Goal: Information Seeking & Learning: Learn about a topic

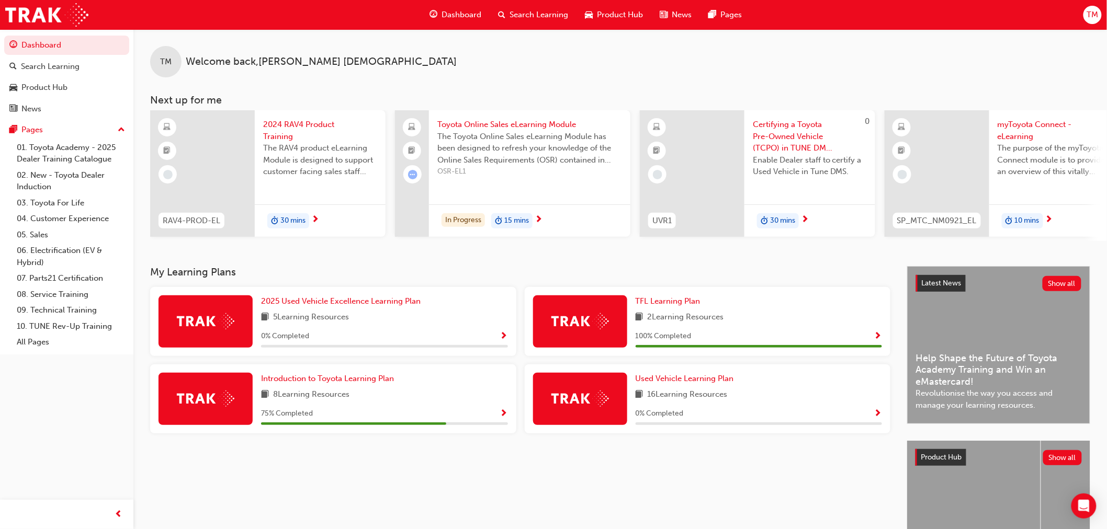
click at [545, 7] on div "Search Learning" at bounding box center [533, 14] width 87 height 21
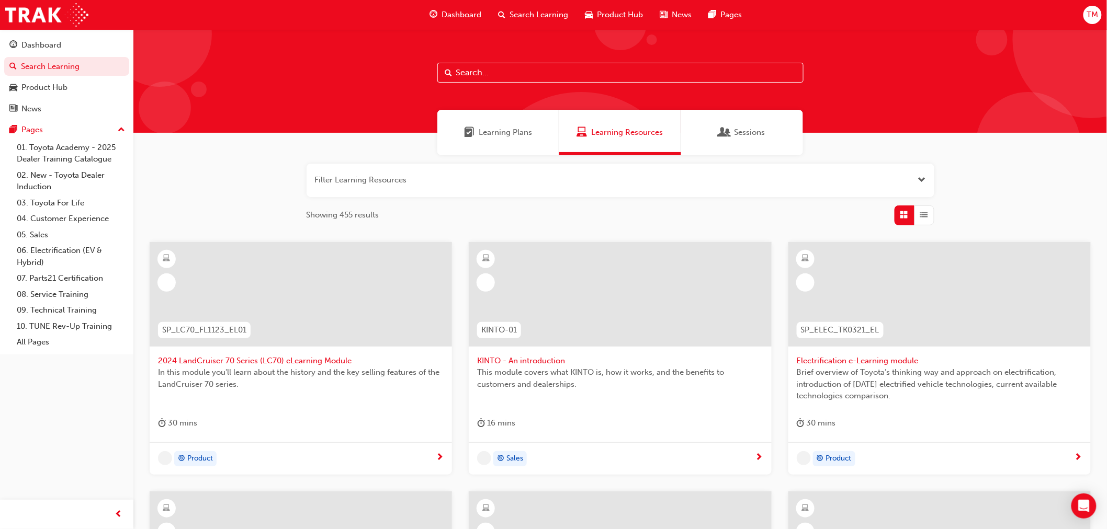
click at [457, 71] on input "text" at bounding box center [620, 73] width 366 height 20
click at [474, 65] on input "text" at bounding box center [620, 73] width 366 height 20
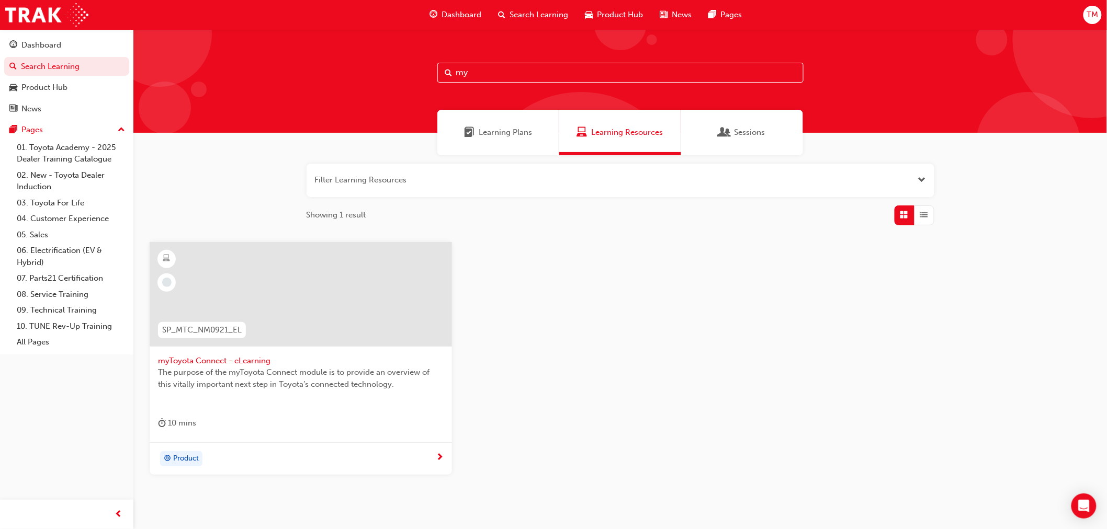
type input "my"
click at [211, 361] on span "myToyota Connect - eLearning" at bounding box center [301, 361] width 286 height 12
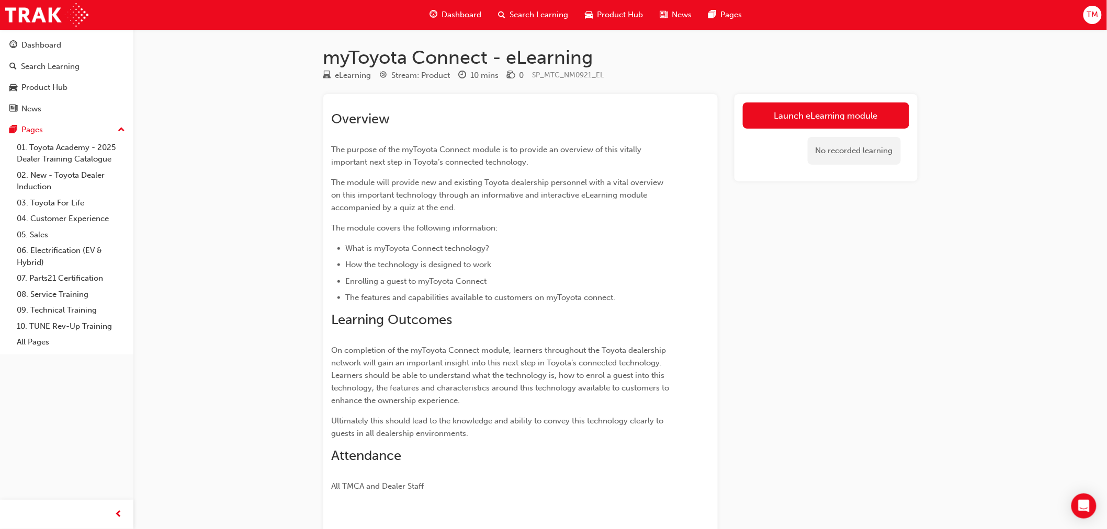
drag, startPoint x: 838, startPoint y: 117, endPoint x: 547, endPoint y: 153, distance: 294.1
click at [838, 117] on link "Launch eLearning module" at bounding box center [826, 116] width 166 height 26
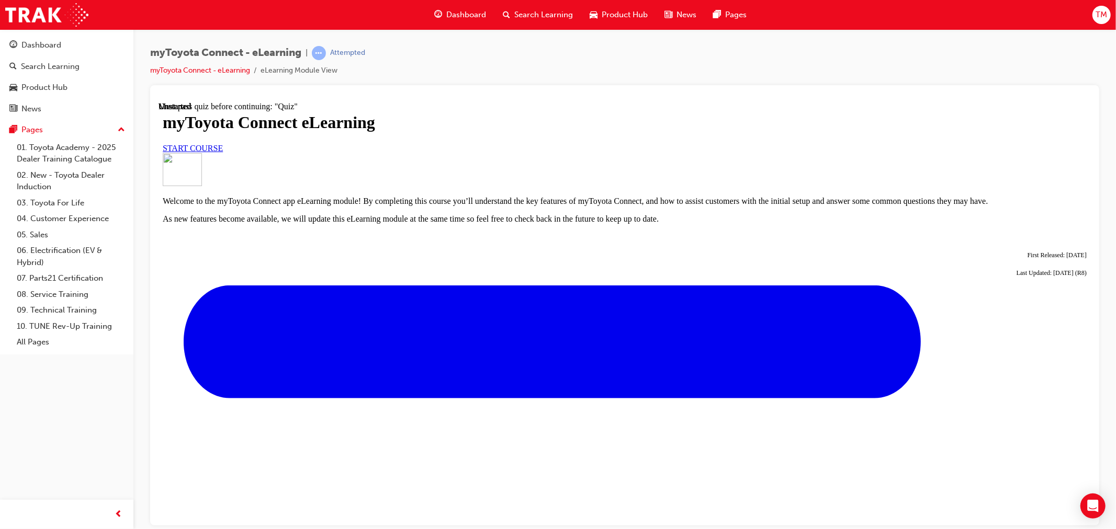
click at [222, 152] on span "START COURSE" at bounding box center [192, 147] width 60 height 9
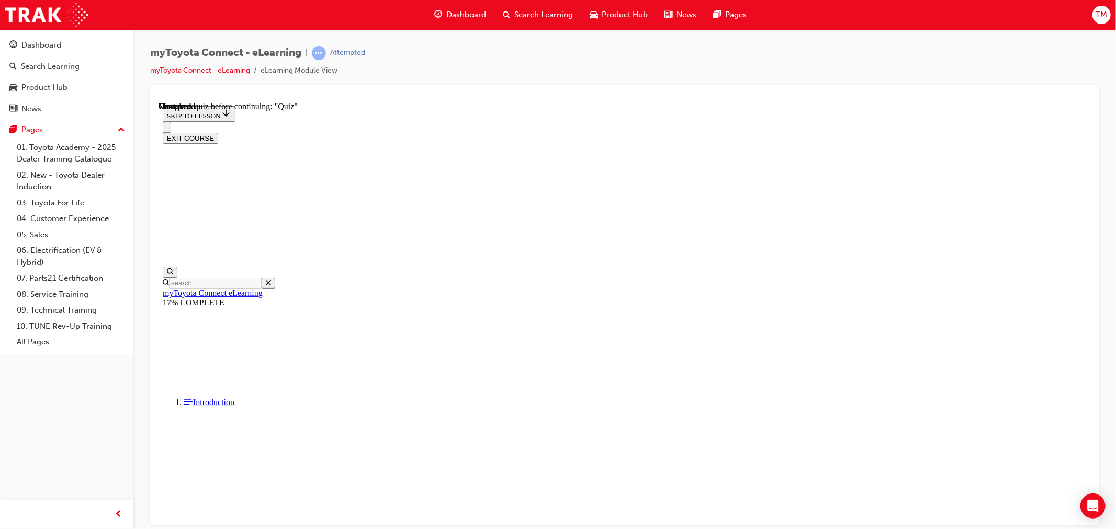
scroll to position [864, 0]
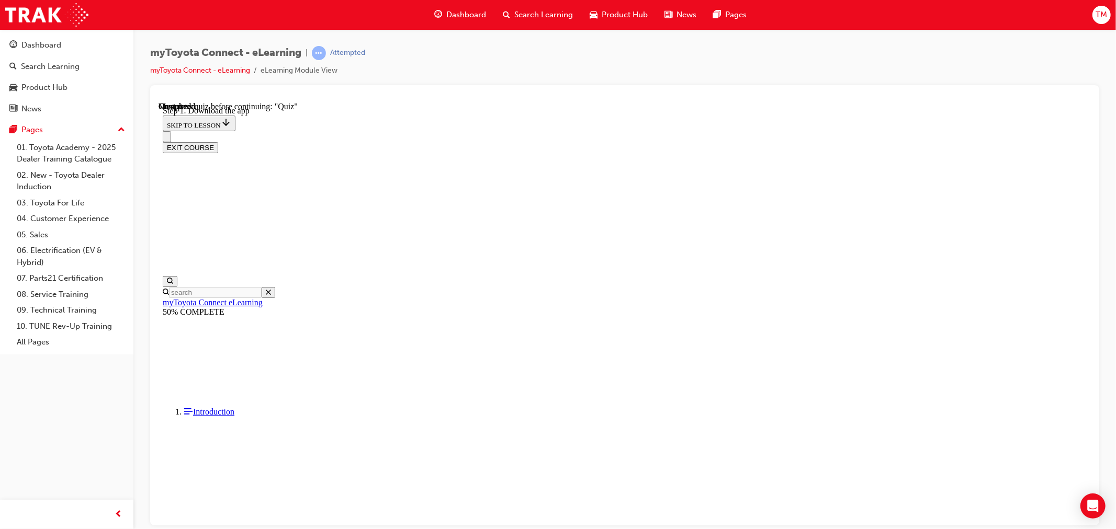
scroll to position [164, 0]
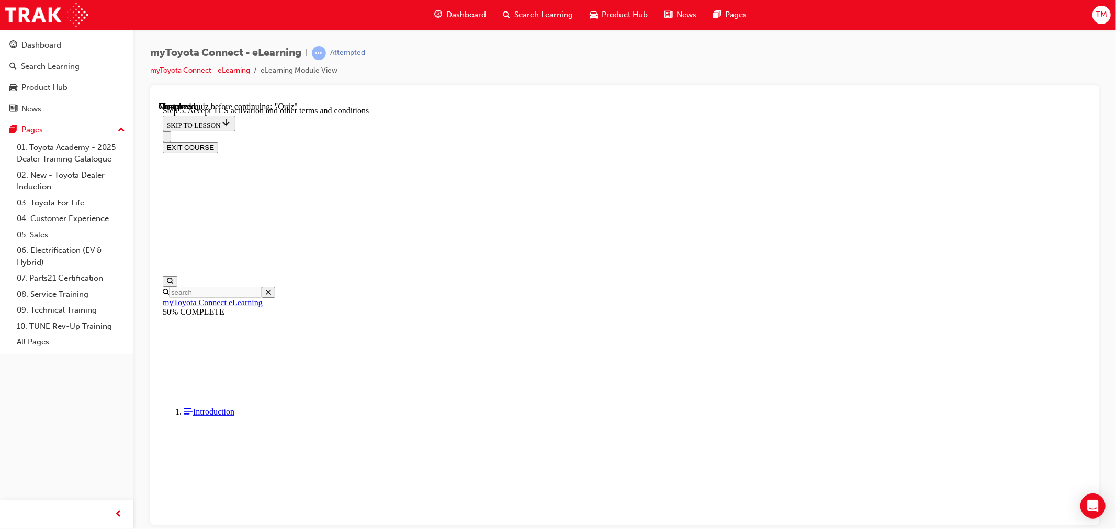
drag, startPoint x: 694, startPoint y: 513, endPoint x: 706, endPoint y: 503, distance: 16.0
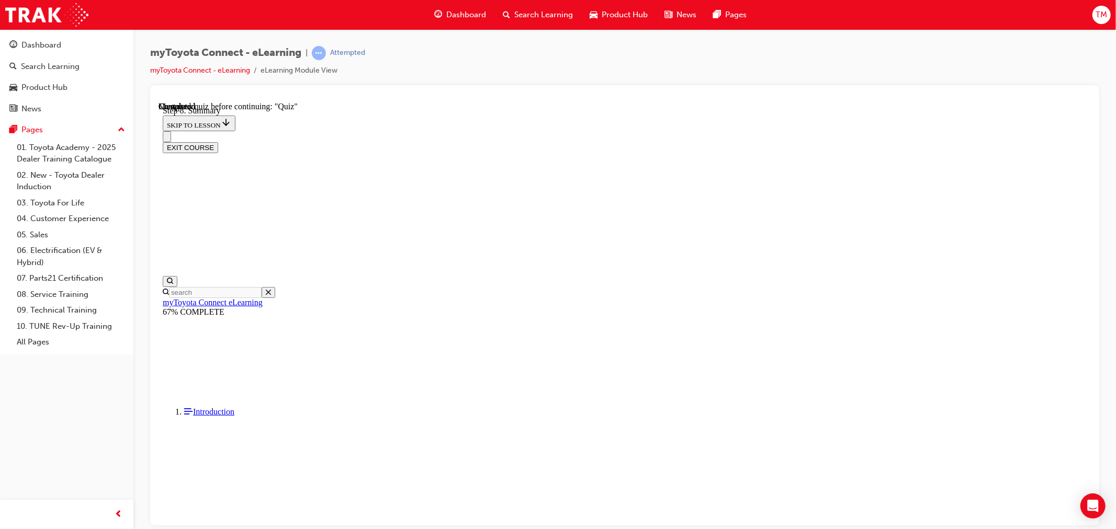
drag, startPoint x: 550, startPoint y: 467, endPoint x: 558, endPoint y: 464, distance: 8.1
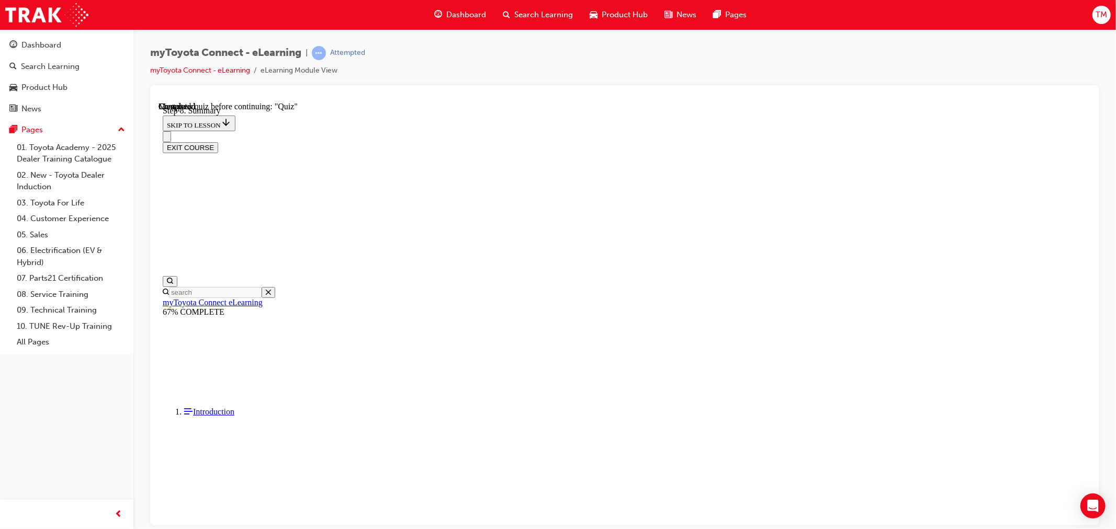
scroll to position [32, 0]
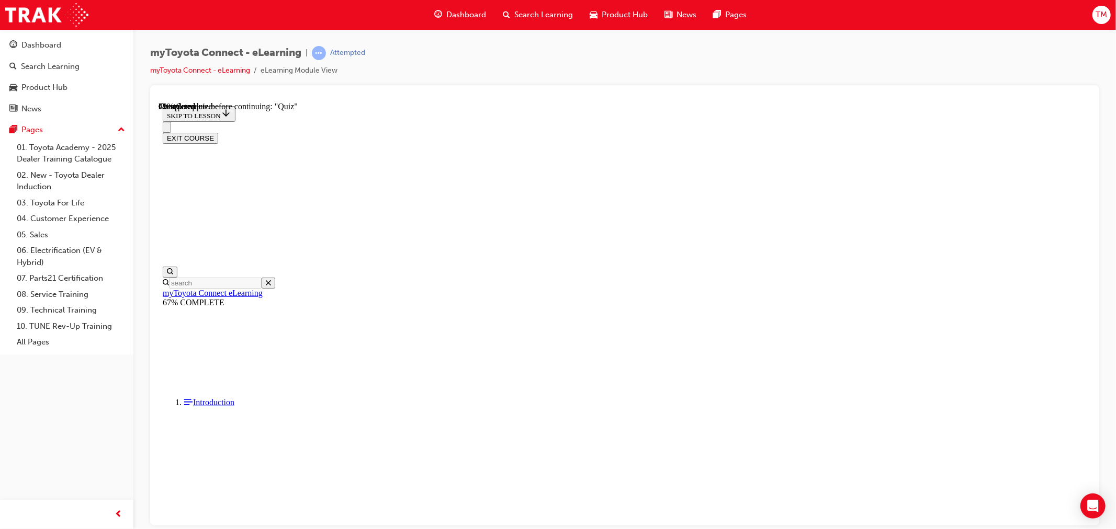
drag, startPoint x: 620, startPoint y: 355, endPoint x: 636, endPoint y: 359, distance: 16.2
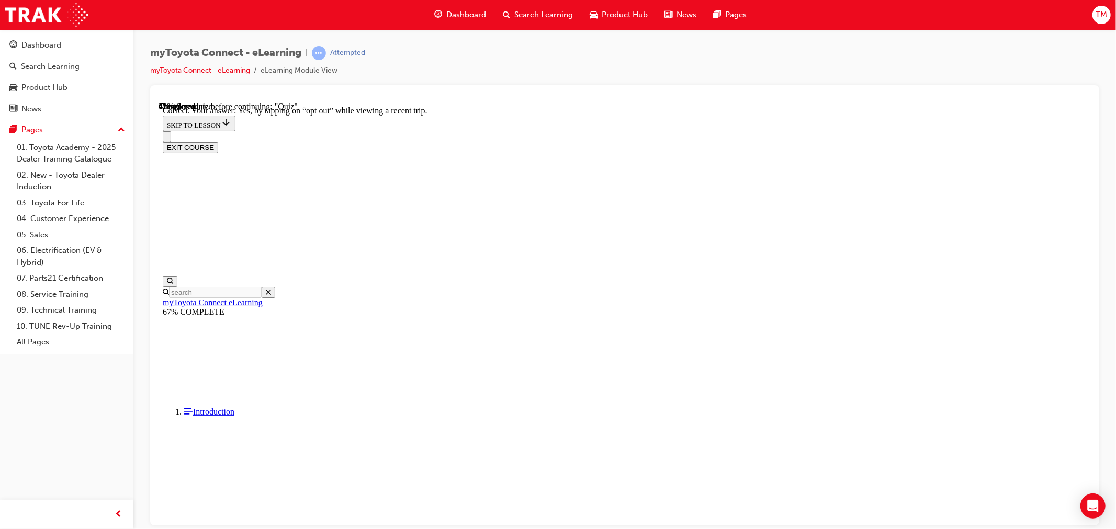
scroll to position [71, 0]
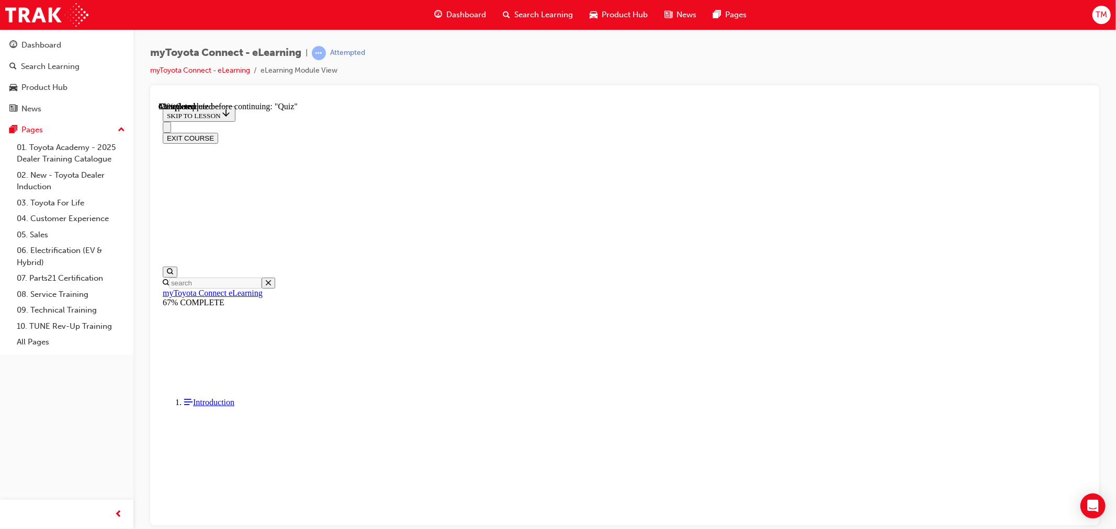
scroll to position [60, 0]
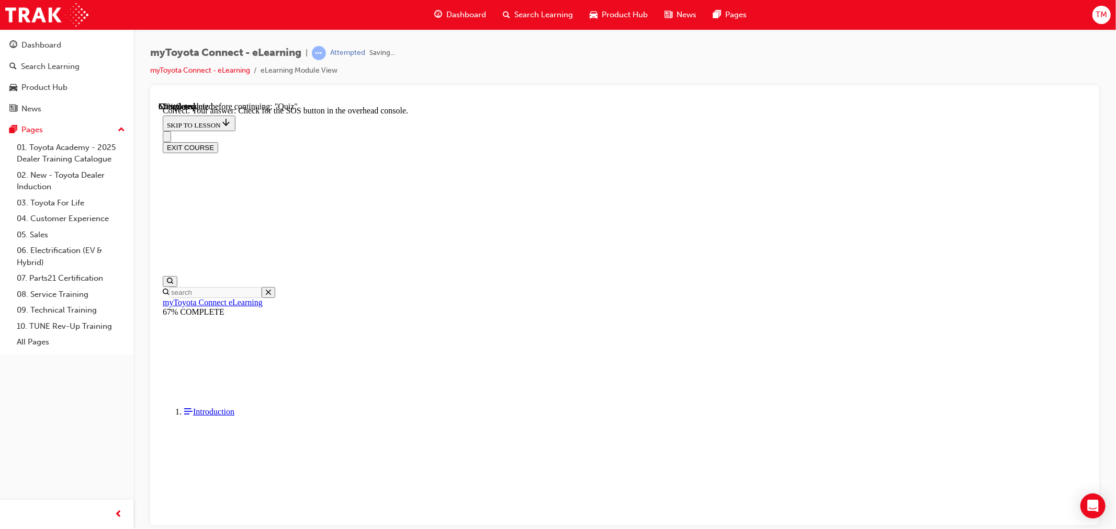
scroll to position [112, 0]
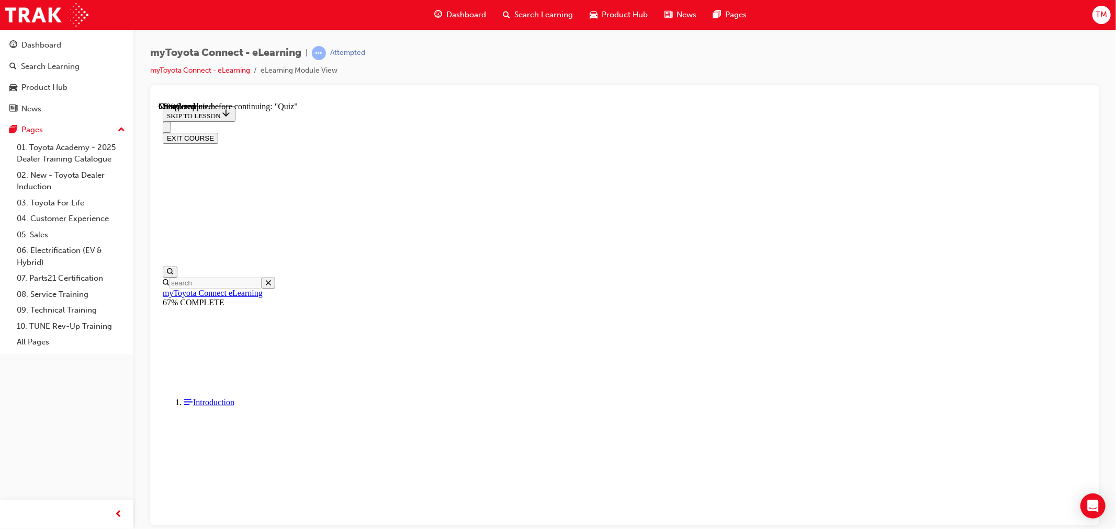
scroll to position [101, 0]
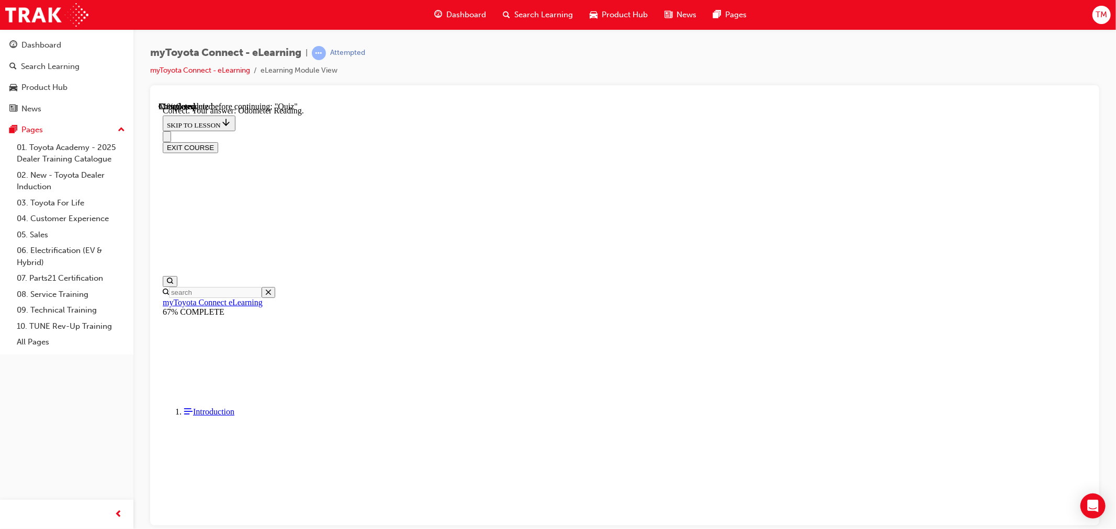
scroll to position [41, 0]
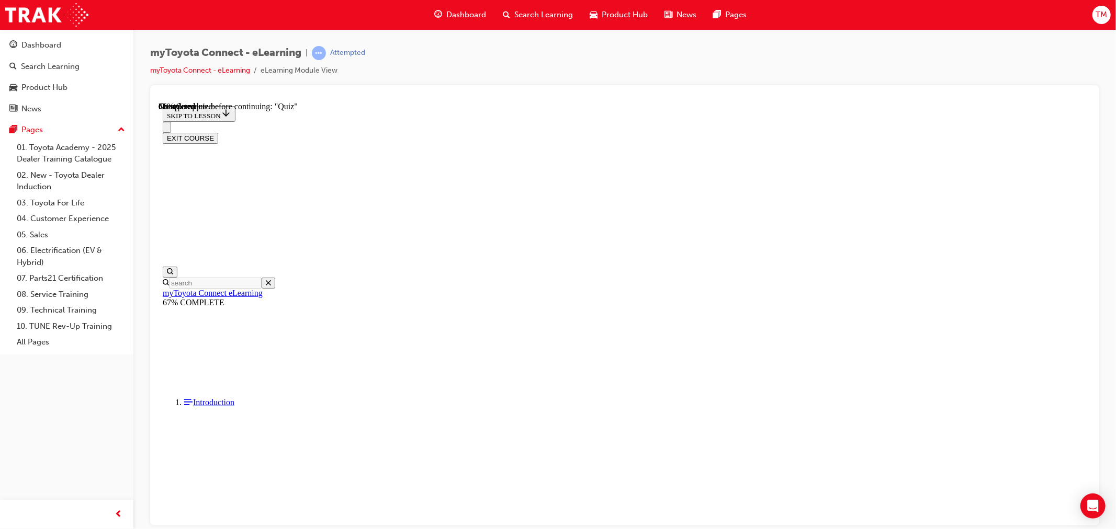
scroll to position [63, 0]
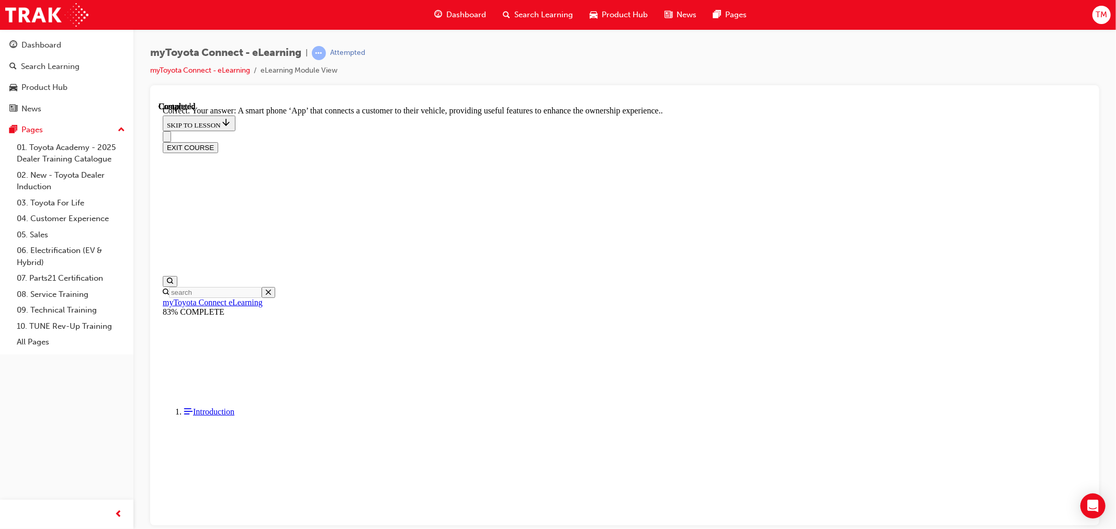
scroll to position [144, 0]
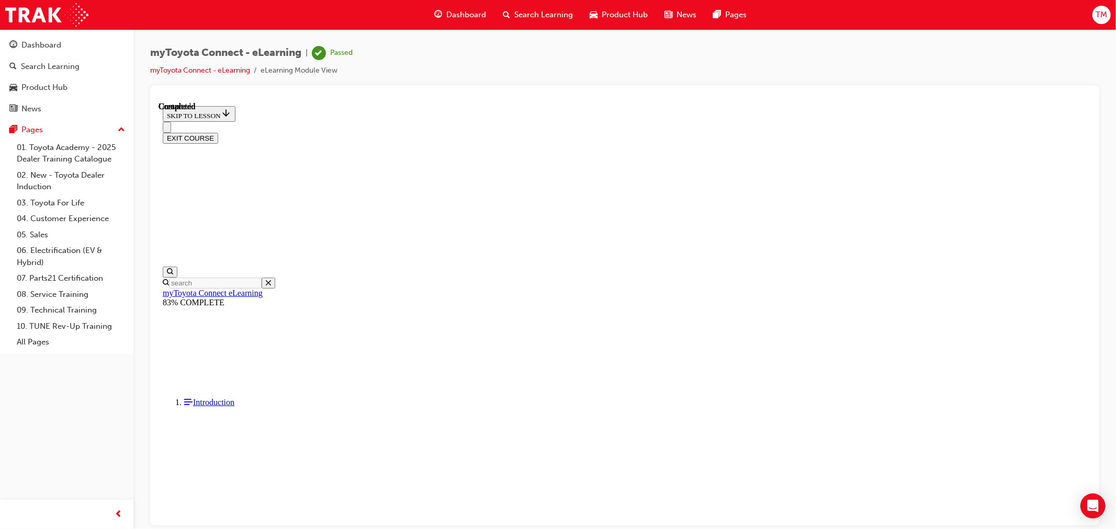
click at [512, 18] on div "Search Learning" at bounding box center [537, 14] width 87 height 21
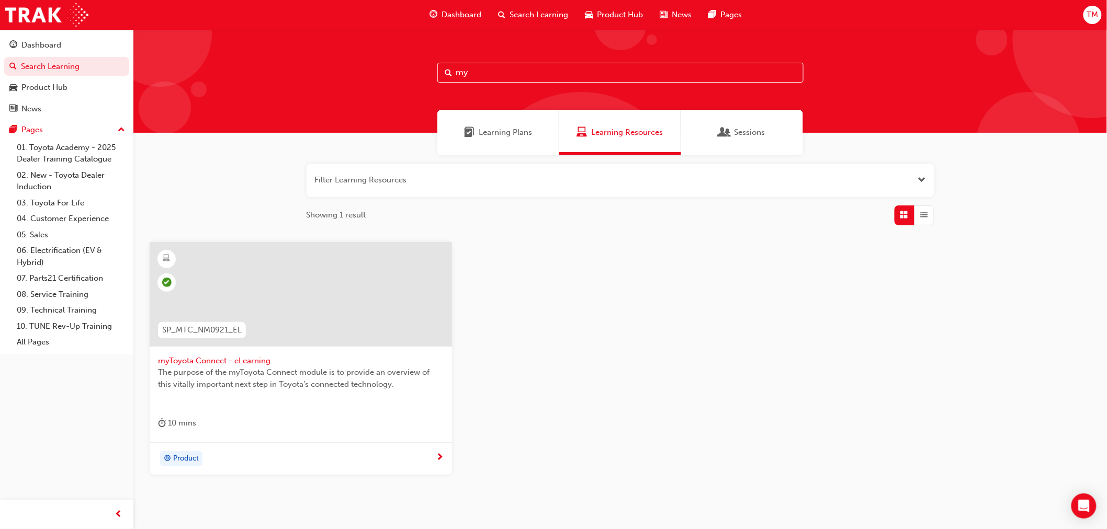
drag, startPoint x: 484, startPoint y: 71, endPoint x: 425, endPoint y: 70, distance: 58.6
click at [425, 70] on div "my" at bounding box center [619, 81] width 973 height 104
type input "subscri"
click at [262, 357] on span "Subscription eLearning for Connected Services" at bounding box center [301, 361] width 286 height 12
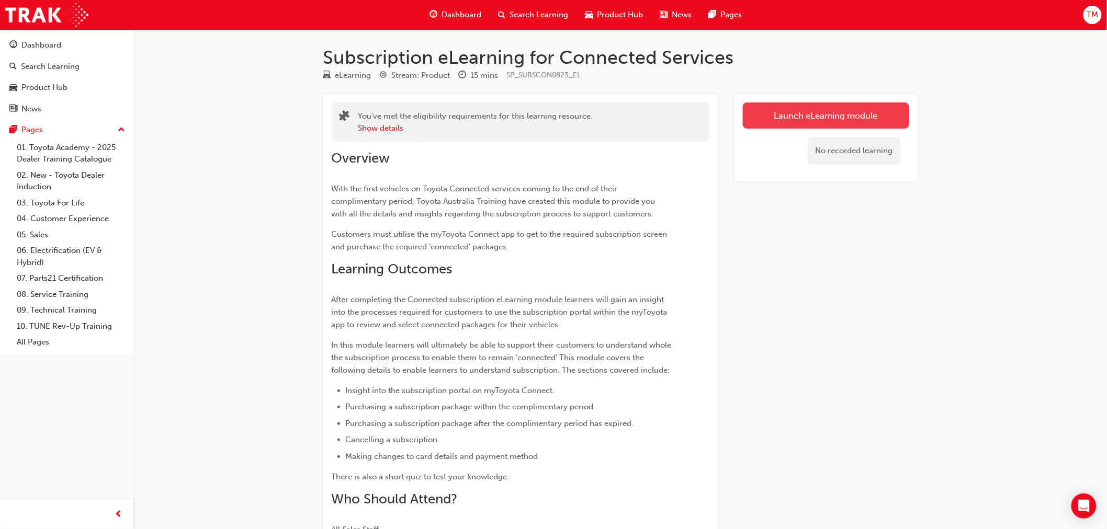
click at [839, 111] on link "Launch eLearning module" at bounding box center [826, 116] width 166 height 26
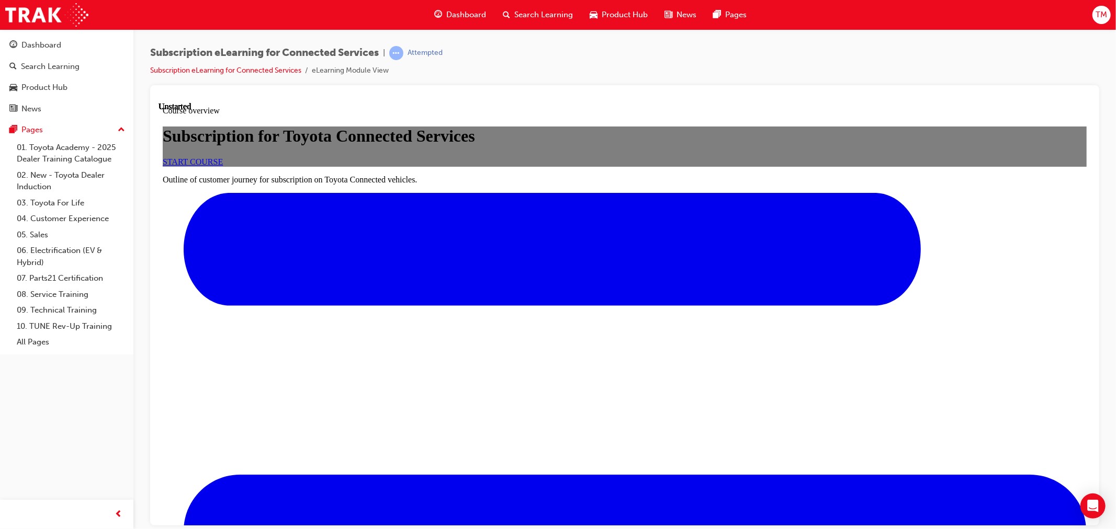
click at [222, 166] on span "START COURSE" at bounding box center [192, 161] width 60 height 9
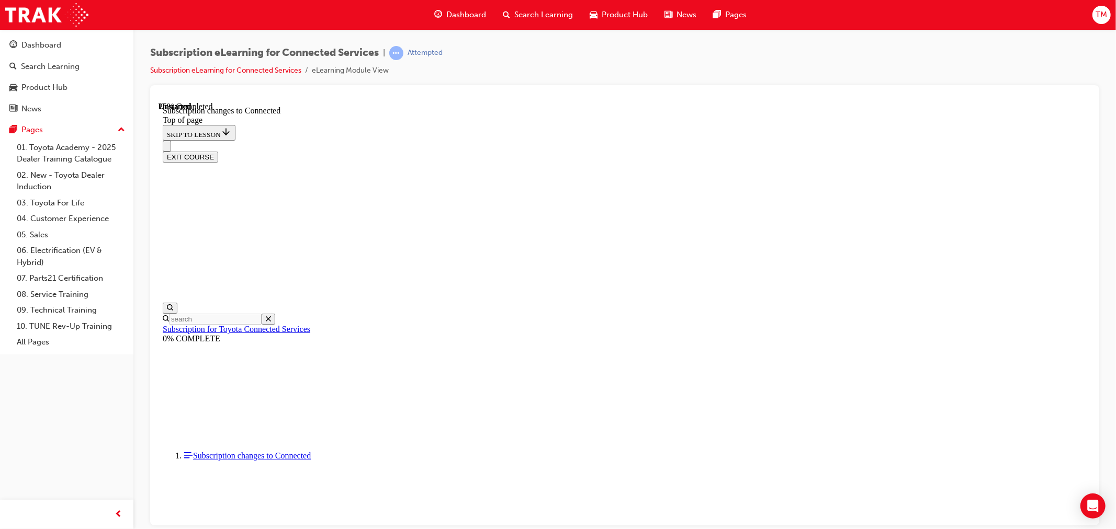
scroll to position [518, 0]
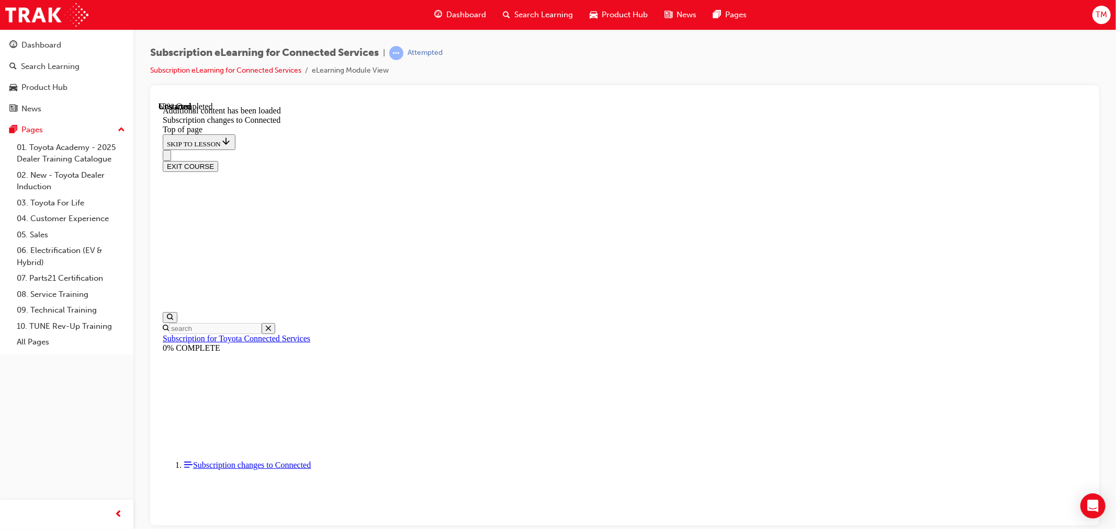
scroll to position [1217, 0]
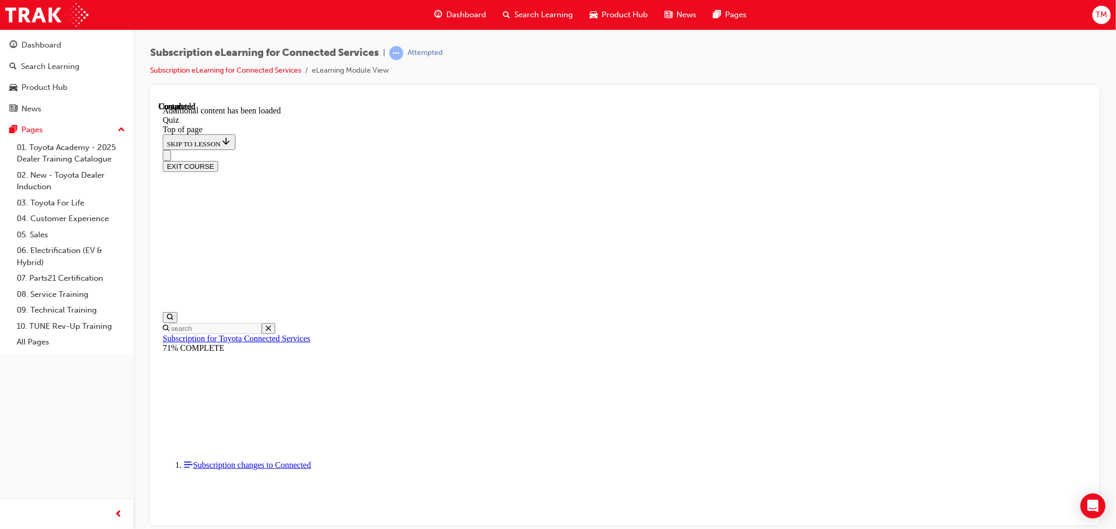
scroll to position [32, 0]
drag, startPoint x: 602, startPoint y: 323, endPoint x: 632, endPoint y: 338, distance: 34.6
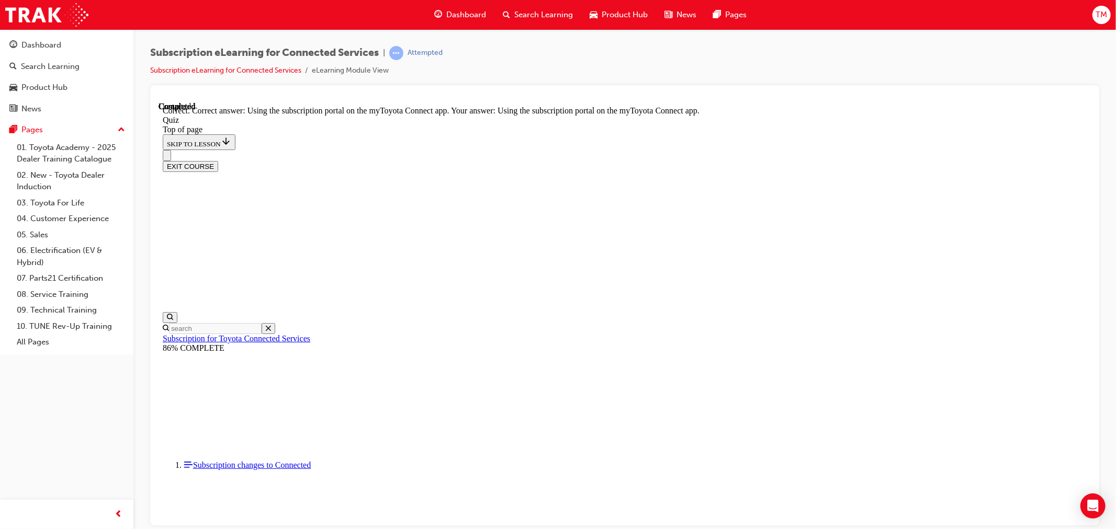
scroll to position [86, 0]
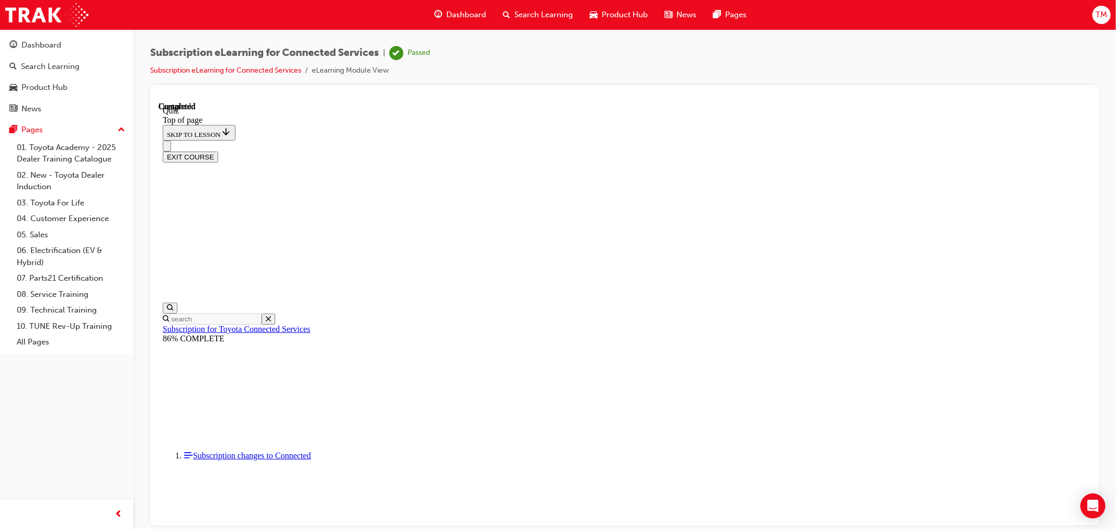
scroll to position [144, 0]
click at [521, 19] on span "Search Learning" at bounding box center [543, 15] width 59 height 12
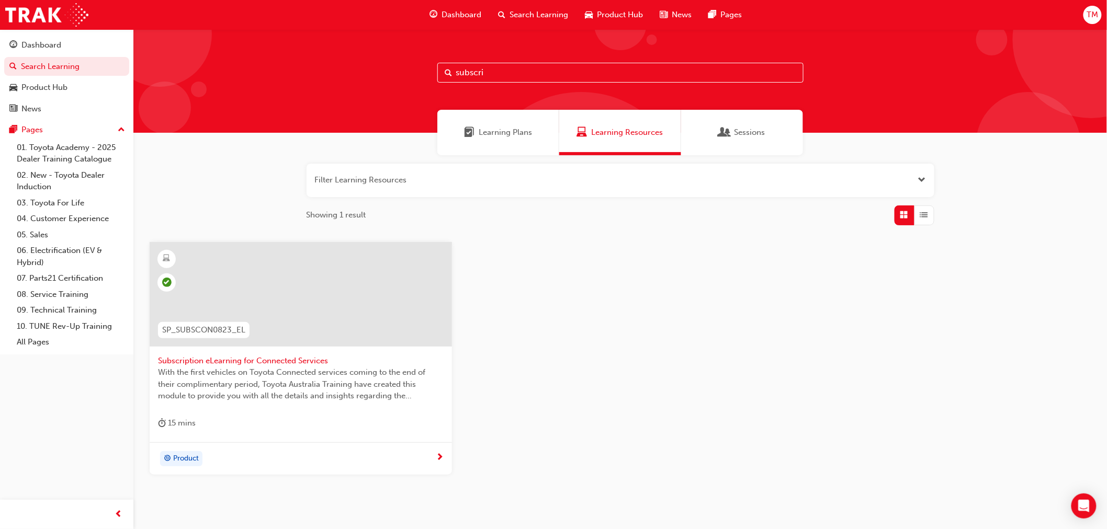
drag, startPoint x: 492, startPoint y: 75, endPoint x: 315, endPoint y: 60, distance: 177.9
click at [315, 60] on div "subscri" at bounding box center [619, 81] width 973 height 104
type input "2024 rav"
click at [207, 356] on span "2024 RAV4 Product Training" at bounding box center [301, 361] width 286 height 12
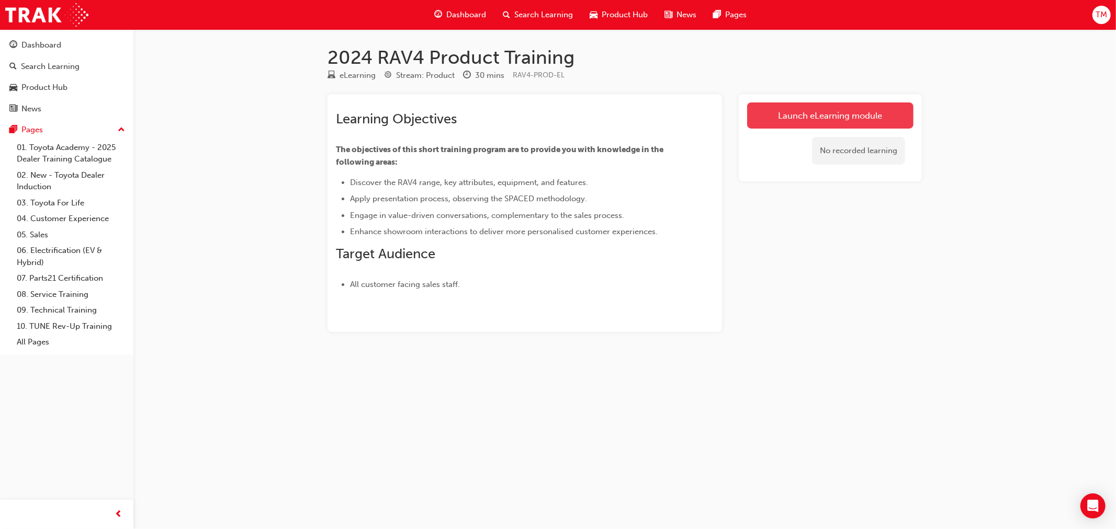
click at [819, 119] on link "Launch eLearning module" at bounding box center [830, 116] width 166 height 26
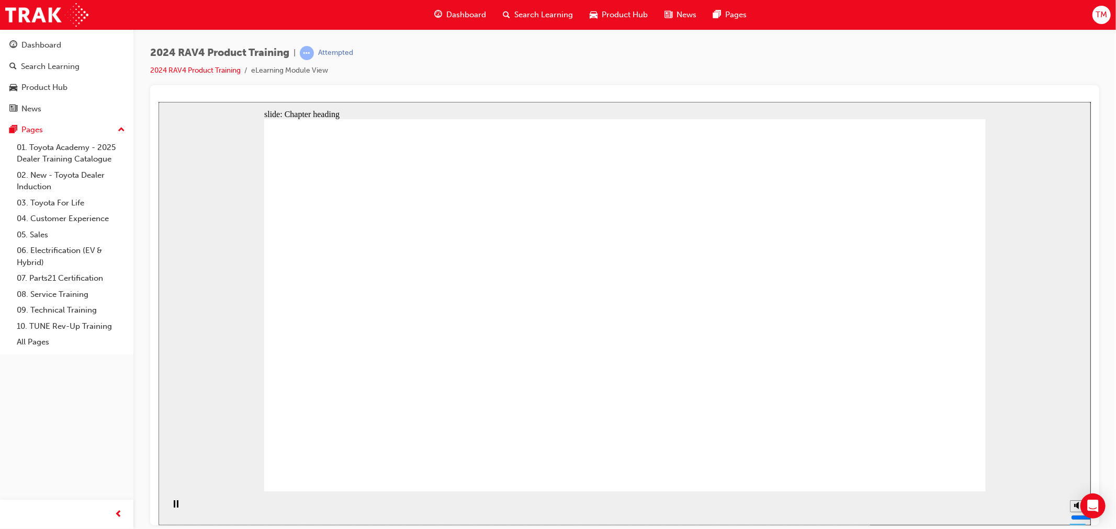
drag, startPoint x: 487, startPoint y: 403, endPoint x: 613, endPoint y: 399, distance: 125.1
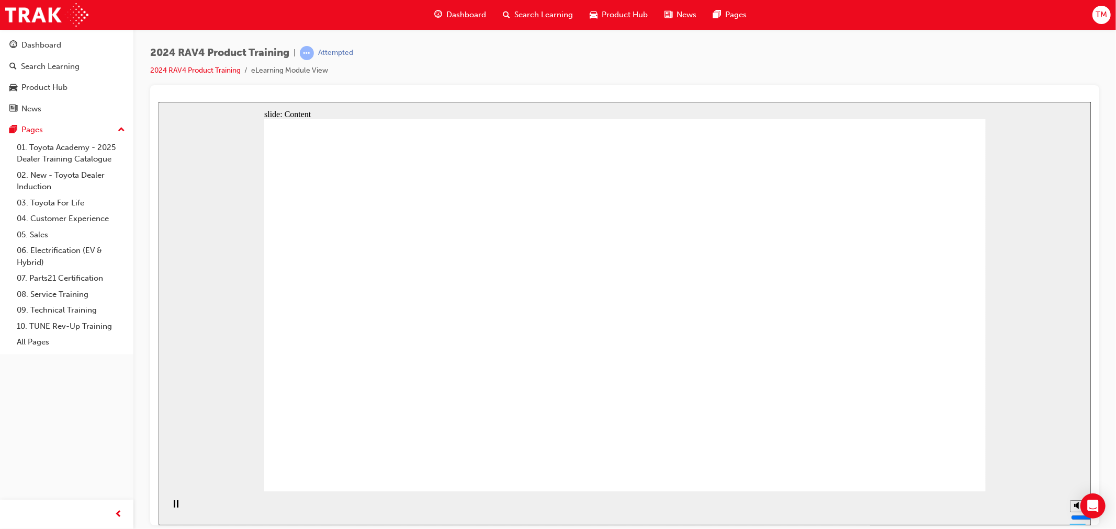
drag, startPoint x: 593, startPoint y: 369, endPoint x: 698, endPoint y: 382, distance: 105.9
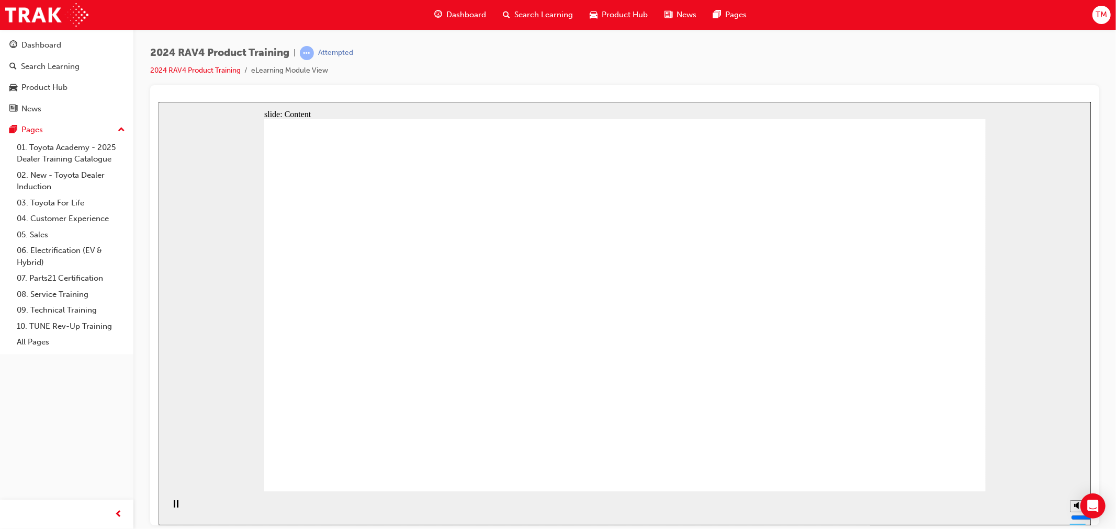
drag, startPoint x: 520, startPoint y: 355, endPoint x: 537, endPoint y: 354, distance: 16.8
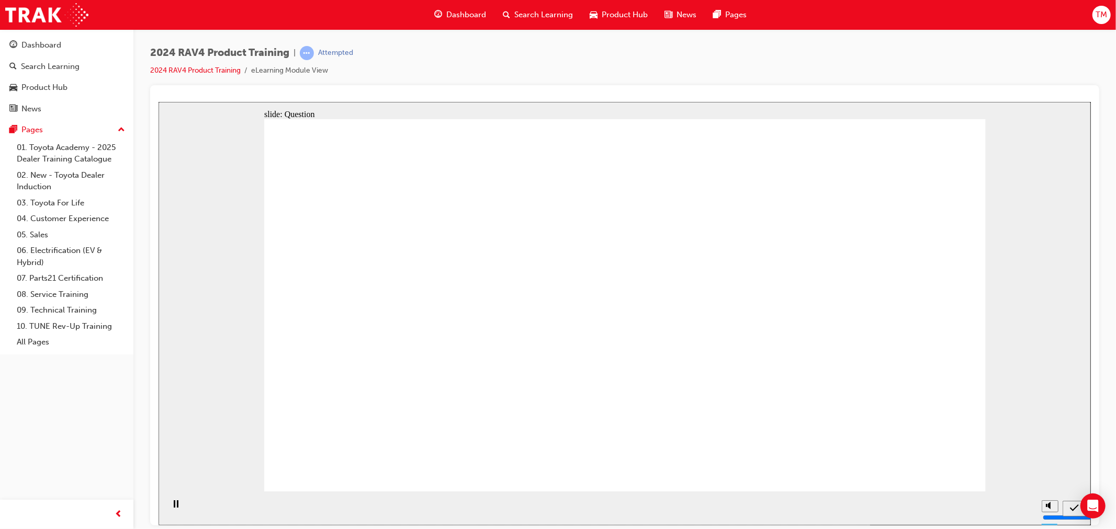
radio input "true"
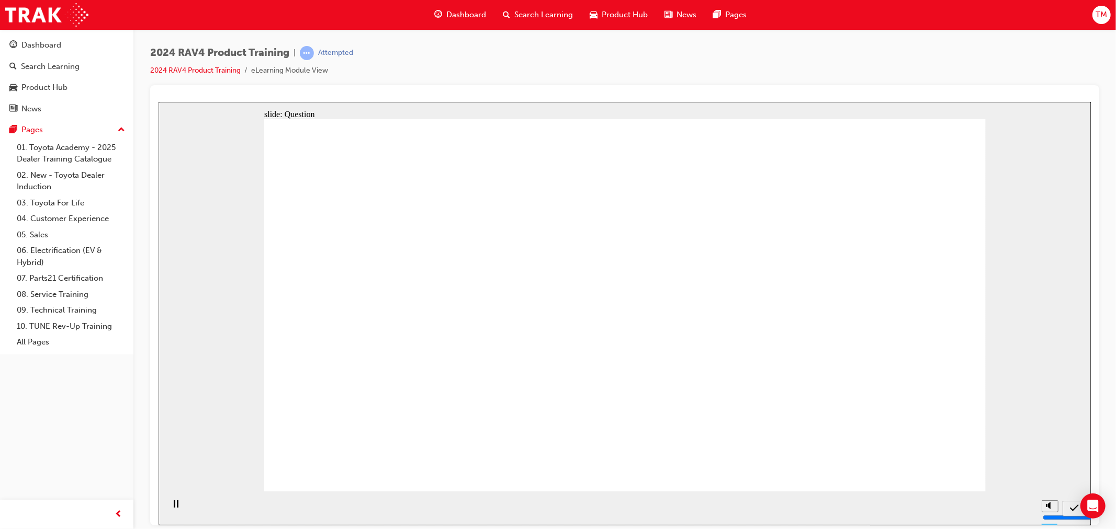
radio input "true"
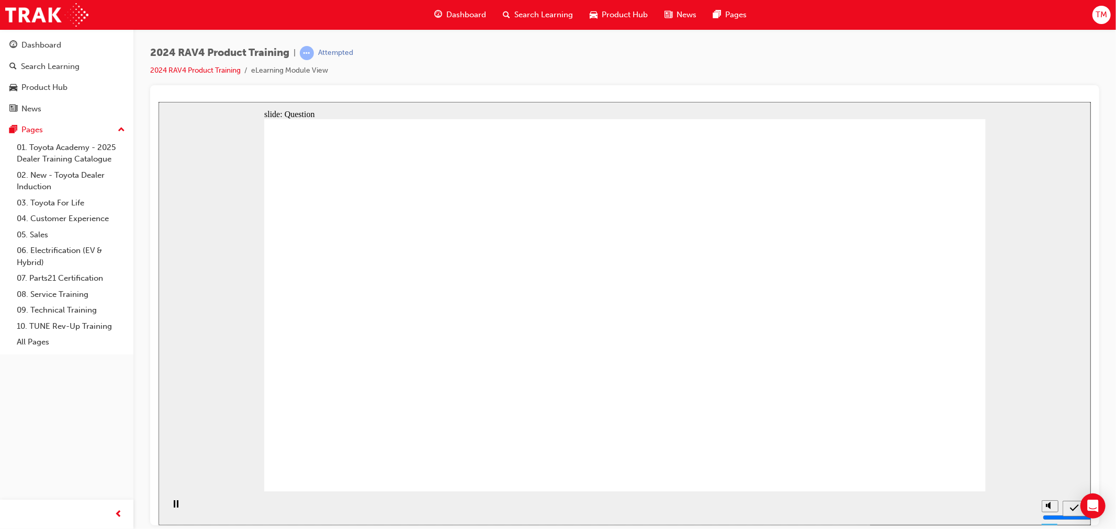
drag, startPoint x: 719, startPoint y: 296, endPoint x: 739, endPoint y: 313, distance: 26.0
radio input "true"
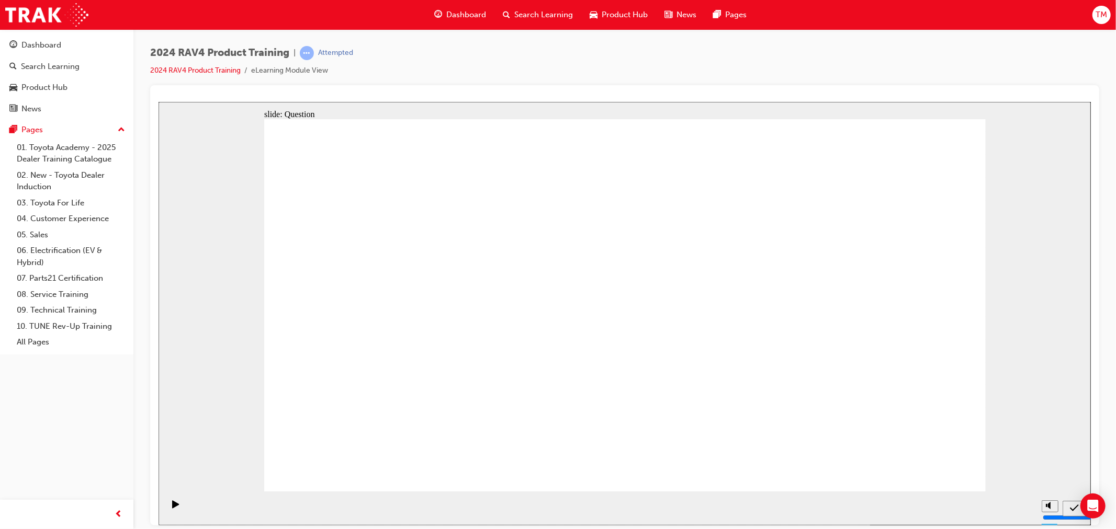
drag, startPoint x: 702, startPoint y: 264, endPoint x: 430, endPoint y: 389, distance: 299.1
drag, startPoint x: 530, startPoint y: 285, endPoint x: 808, endPoint y: 402, distance: 301.2
drag, startPoint x: 819, startPoint y: 303, endPoint x: 528, endPoint y: 422, distance: 314.1
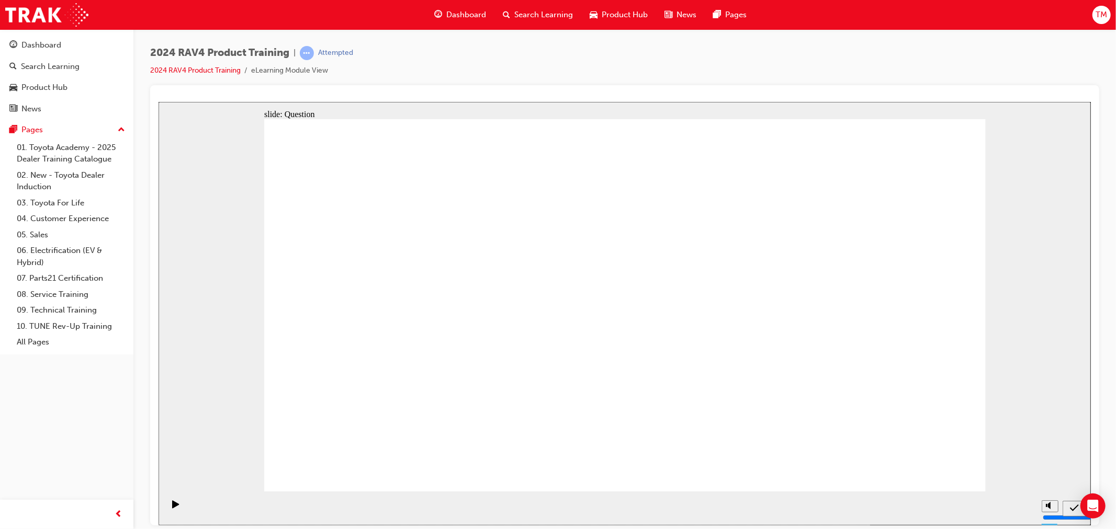
drag, startPoint x: 369, startPoint y: 251, endPoint x: 674, endPoint y: 386, distance: 333.5
drag, startPoint x: 592, startPoint y: 378, endPoint x: 623, endPoint y: 388, distance: 32.9
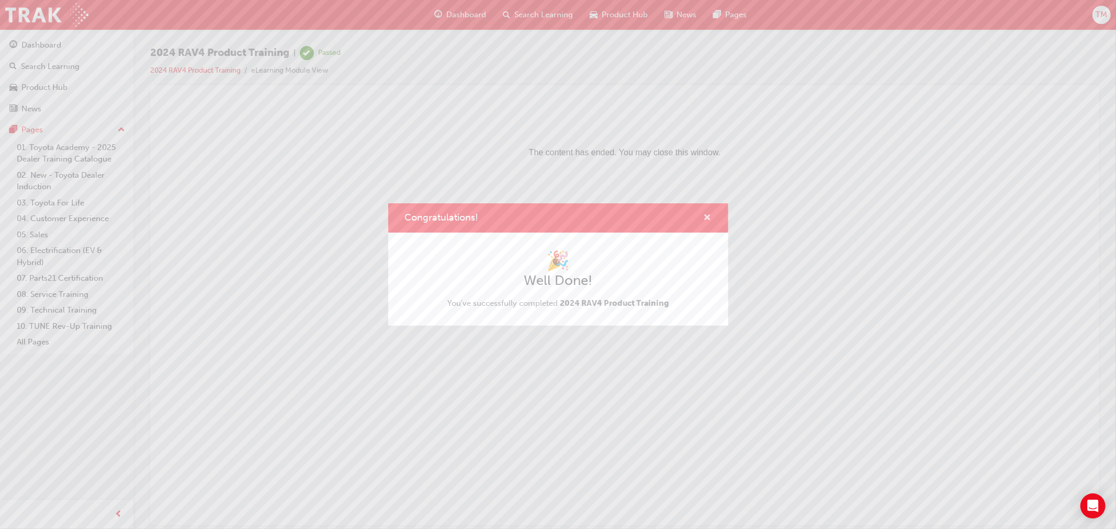
click at [708, 217] on span "cross-icon" at bounding box center [708, 218] width 8 height 9
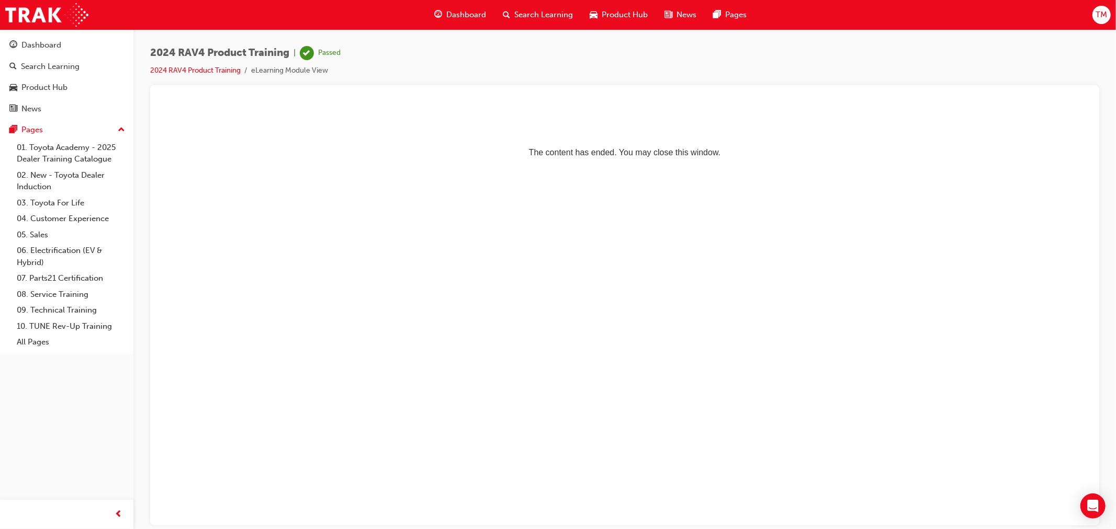
click at [526, 11] on span "Search Learning" at bounding box center [543, 15] width 59 height 12
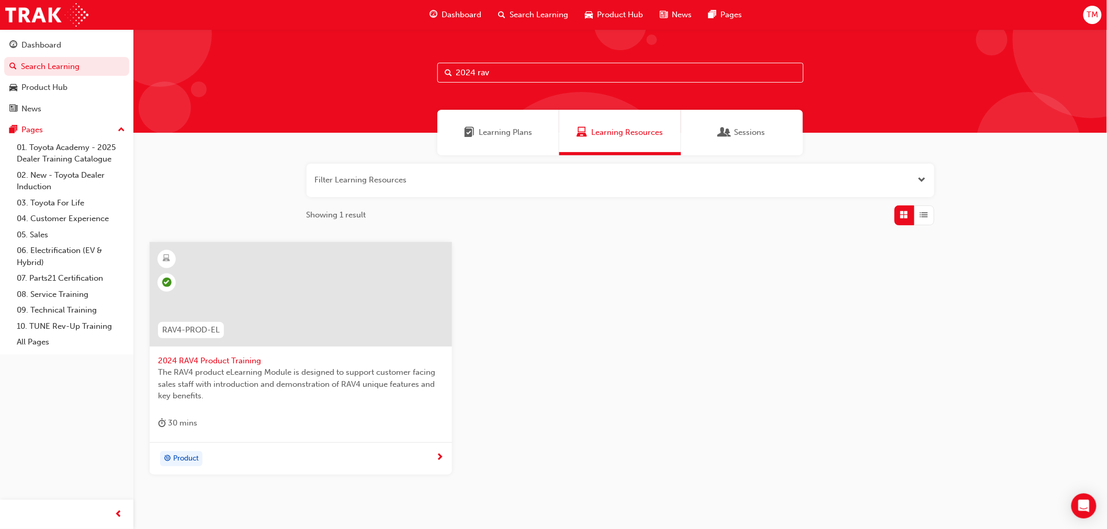
drag, startPoint x: 447, startPoint y: 77, endPoint x: 327, endPoint y: 91, distance: 120.6
click at [327, 91] on div "2024 rav" at bounding box center [619, 81] width 973 height 104
click at [546, 77] on input "2024 rav" at bounding box center [620, 73] width 366 height 20
drag, startPoint x: 544, startPoint y: 76, endPoint x: 357, endPoint y: 66, distance: 187.5
click at [357, 66] on div "2024 rav" at bounding box center [619, 81] width 973 height 104
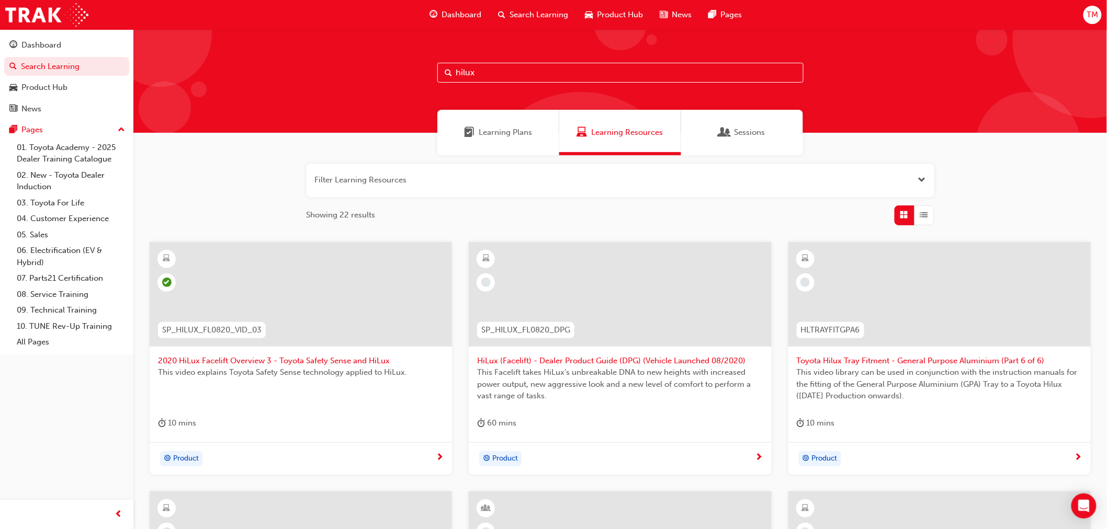
click at [489, 65] on input "hilux" at bounding box center [620, 73] width 366 height 20
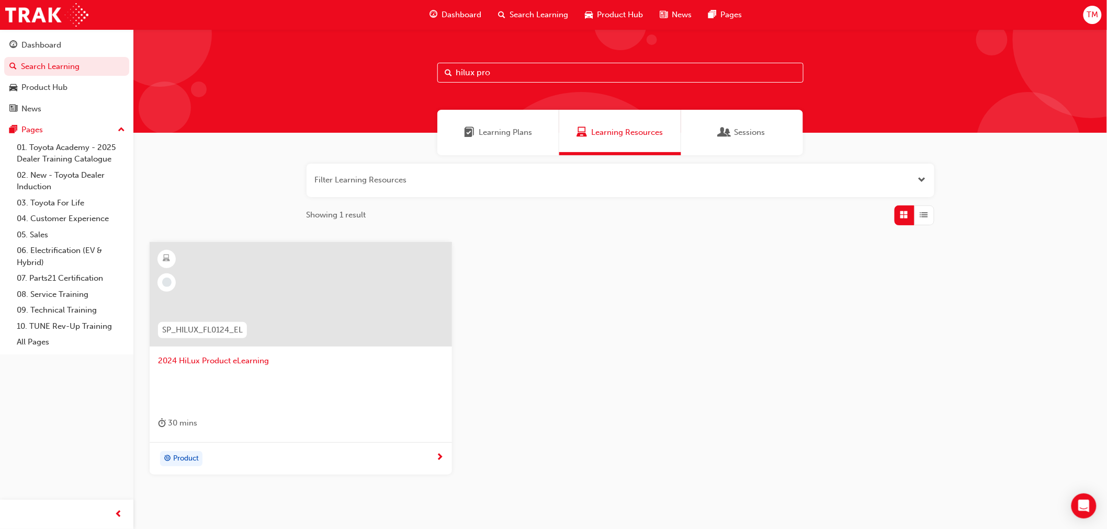
type input "hilux pro"
click at [211, 362] on span "2024 HiLux Product eLearning" at bounding box center [301, 361] width 286 height 12
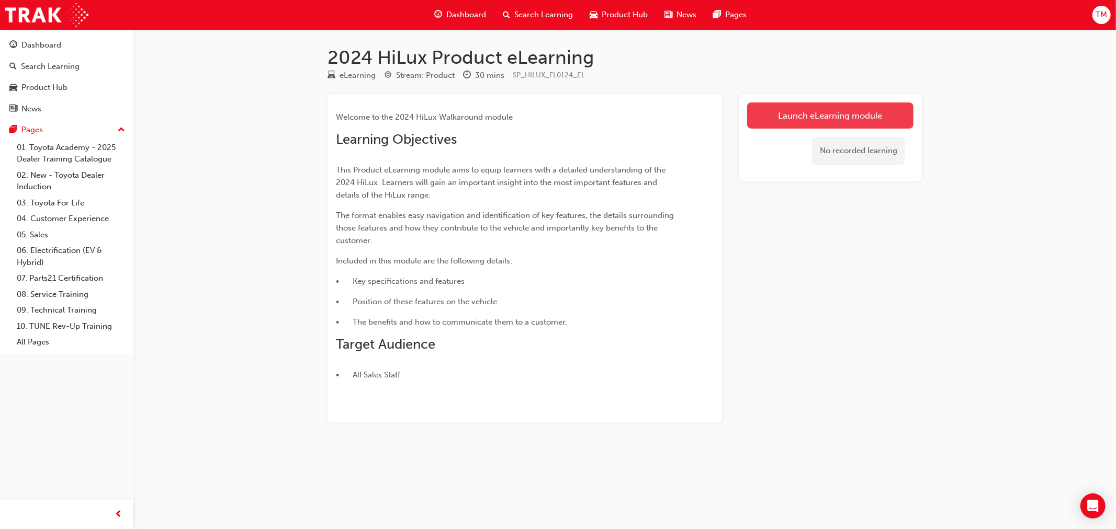
click at [792, 112] on link "Launch eLearning module" at bounding box center [830, 116] width 166 height 26
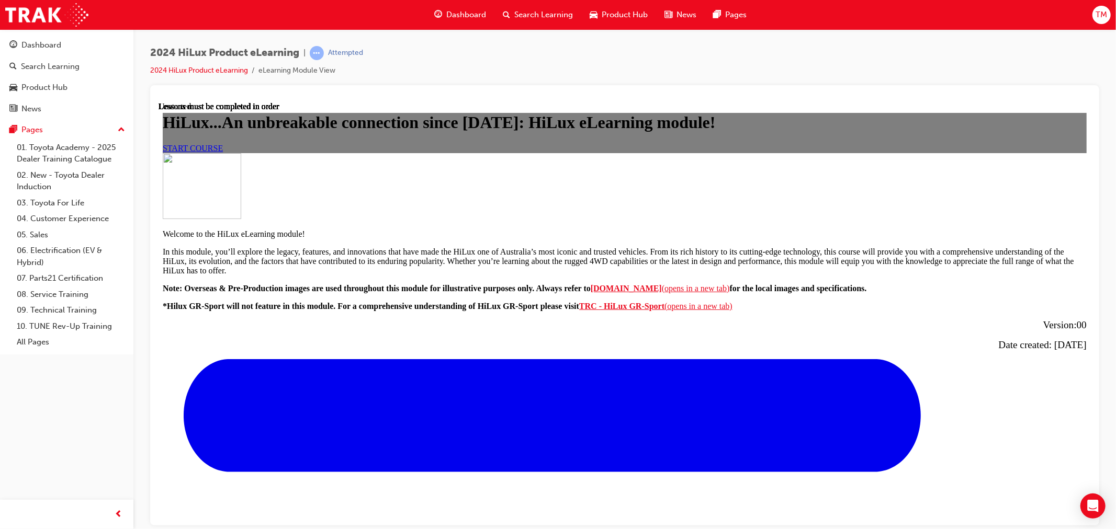
click at [222, 152] on link "START COURSE" at bounding box center [192, 147] width 60 height 9
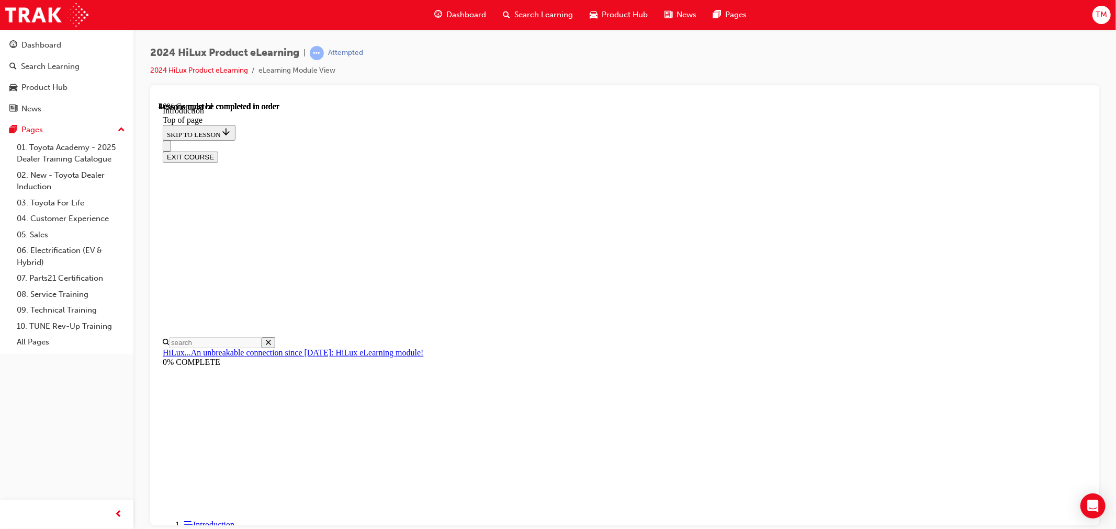
scroll to position [381, 0]
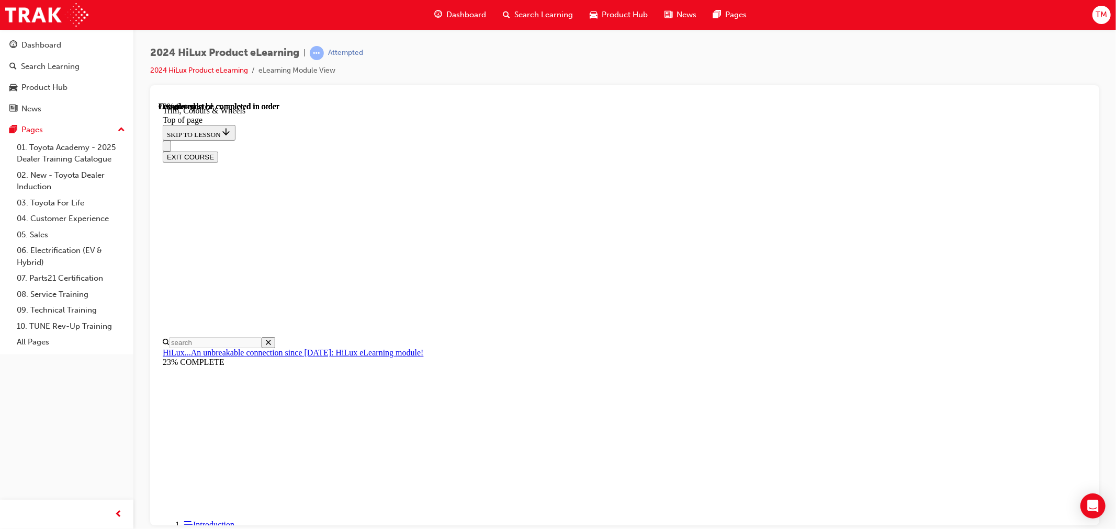
drag, startPoint x: 523, startPoint y: 354, endPoint x: 568, endPoint y: 344, distance: 46.0
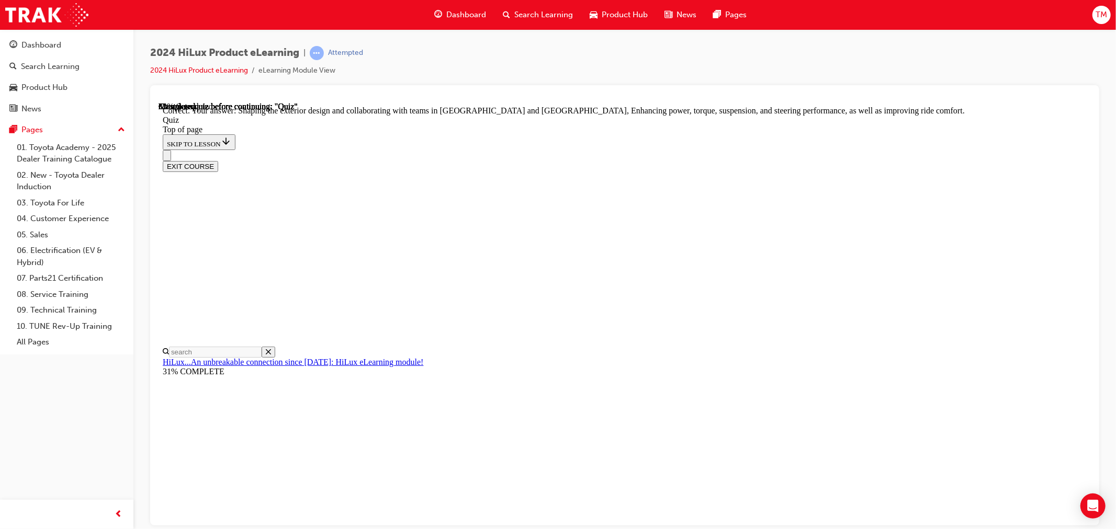
scroll to position [189, 0]
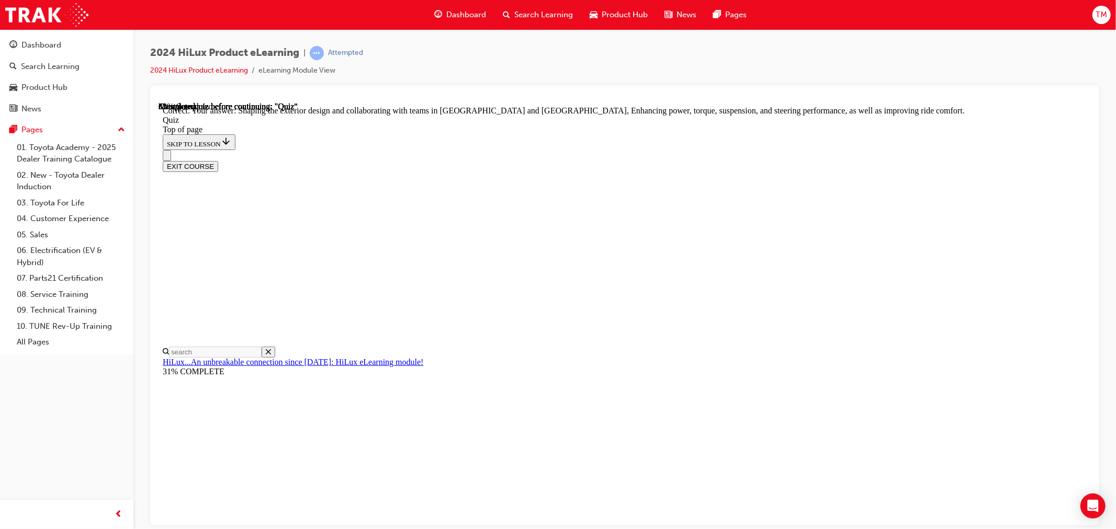
scroll to position [116, 0]
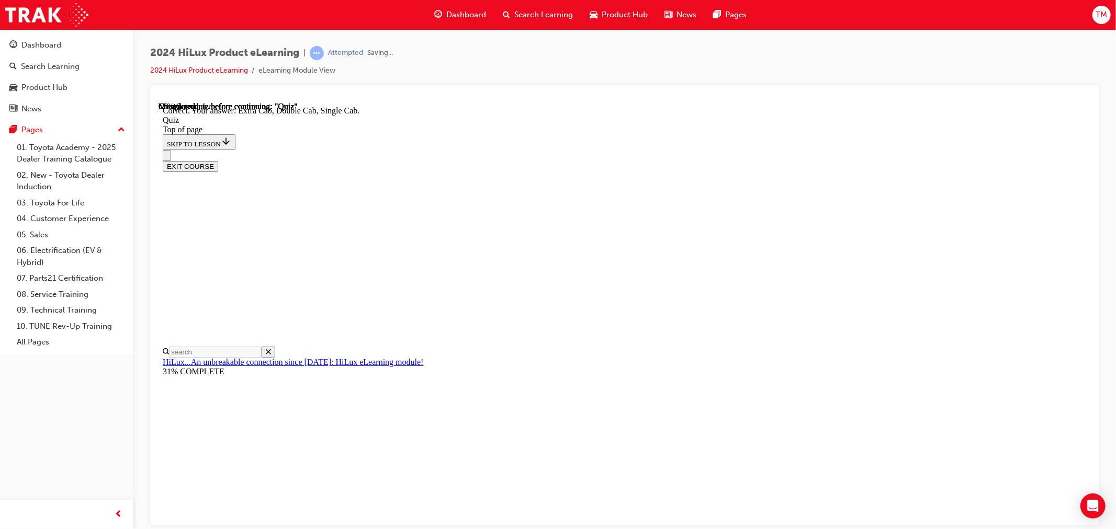
scroll to position [217, 0]
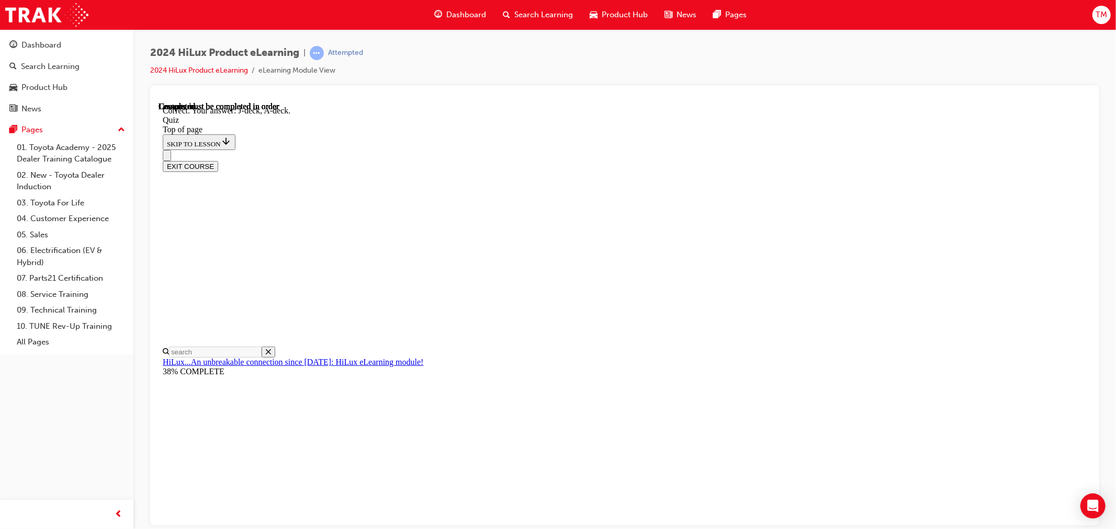
scroll to position [140, 0]
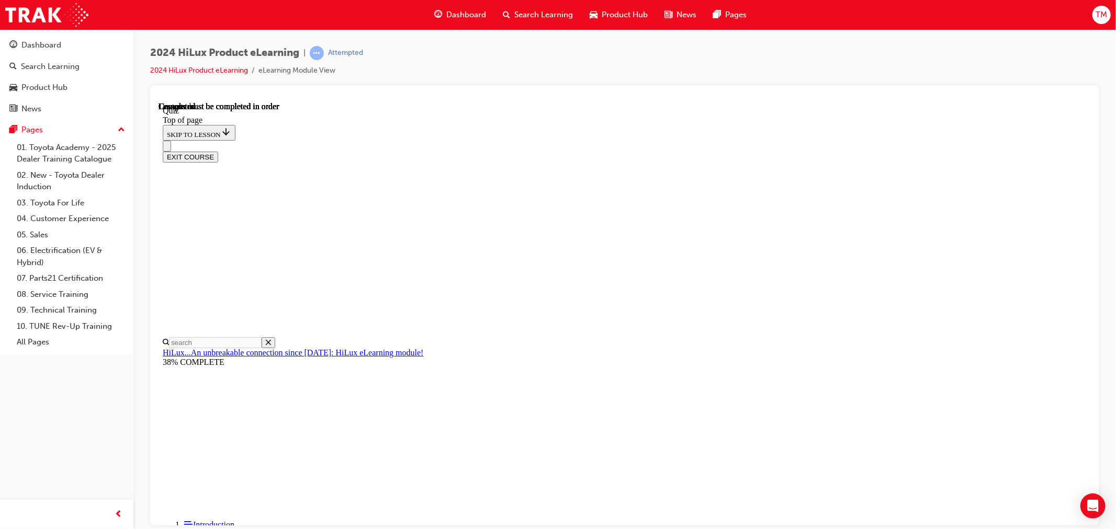
scroll to position [144, 0]
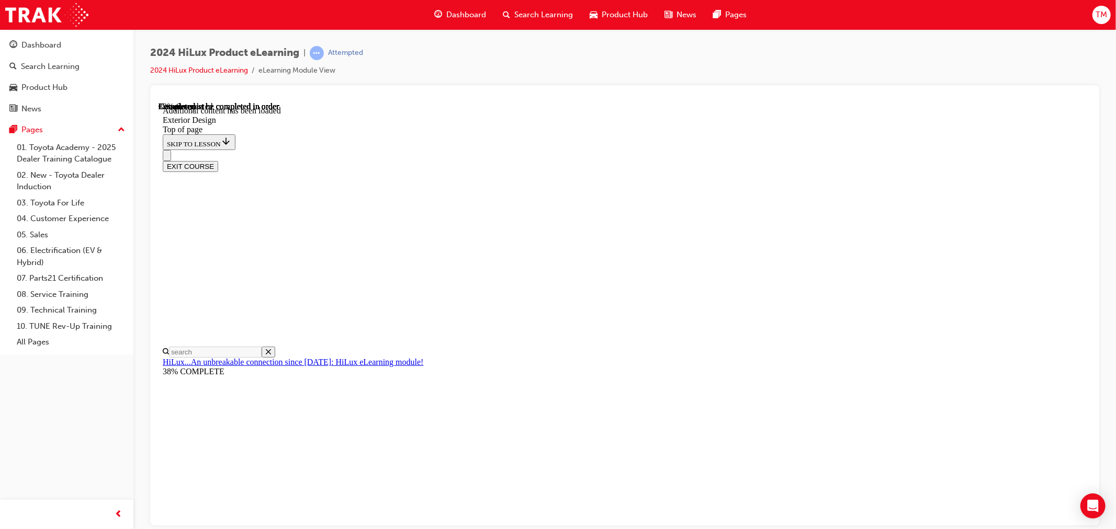
scroll to position [1884, 0]
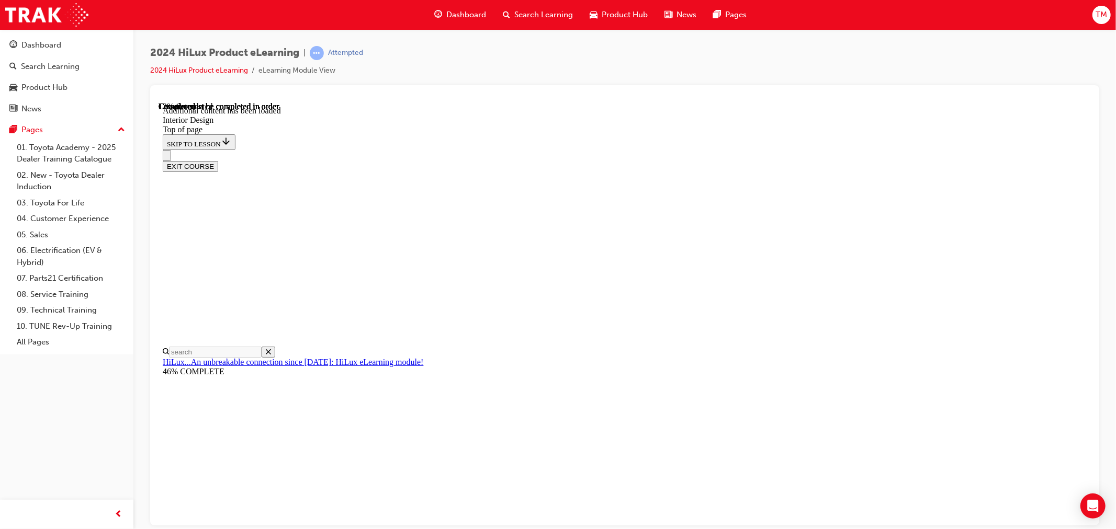
scroll to position [174, 0]
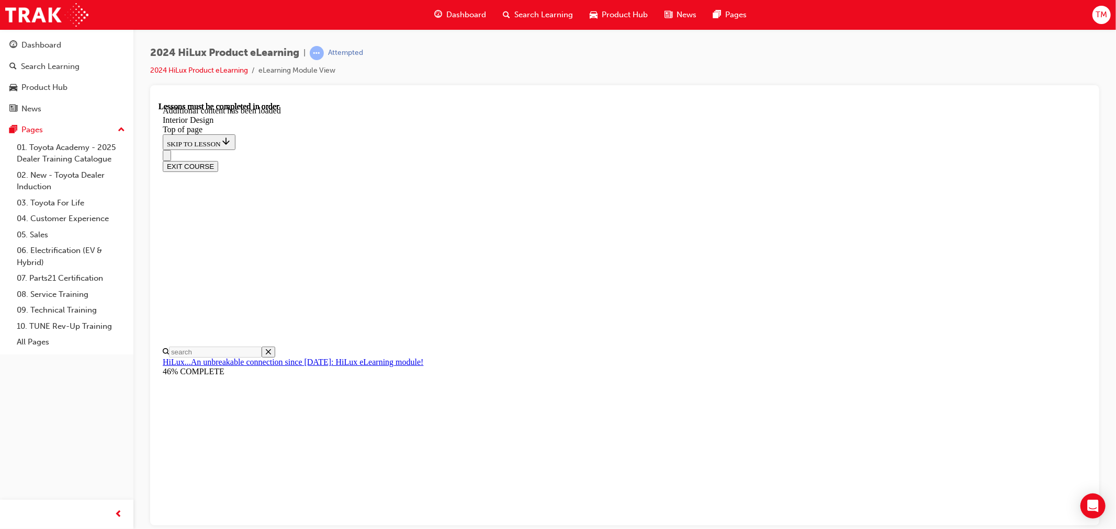
scroll to position [597, 0]
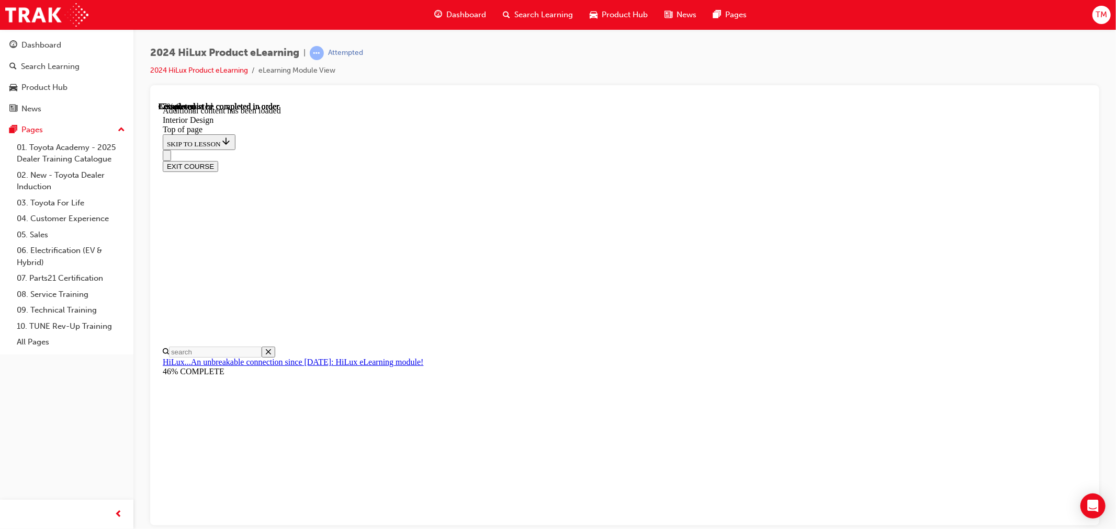
scroll to position [1759, 0]
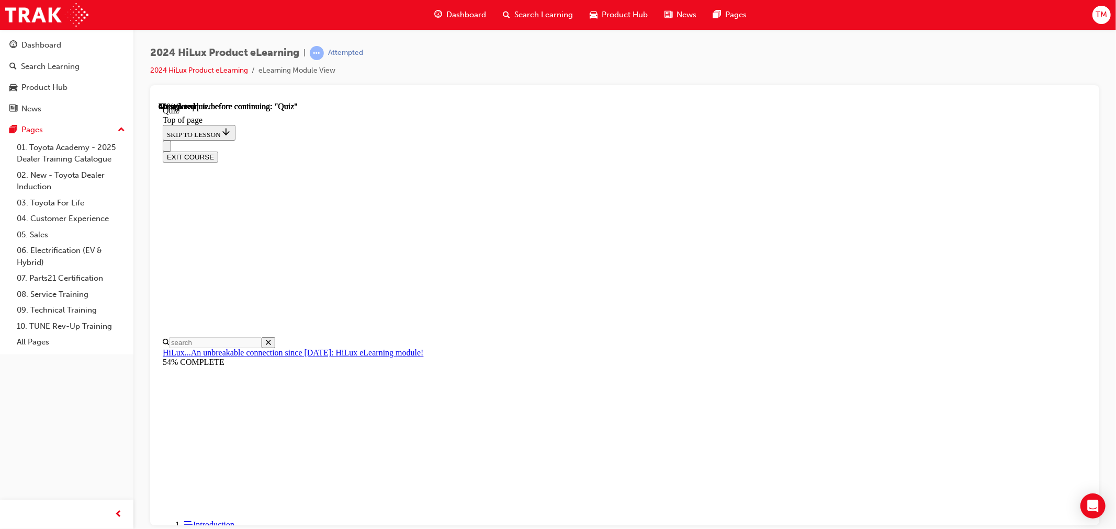
scroll to position [107, 0]
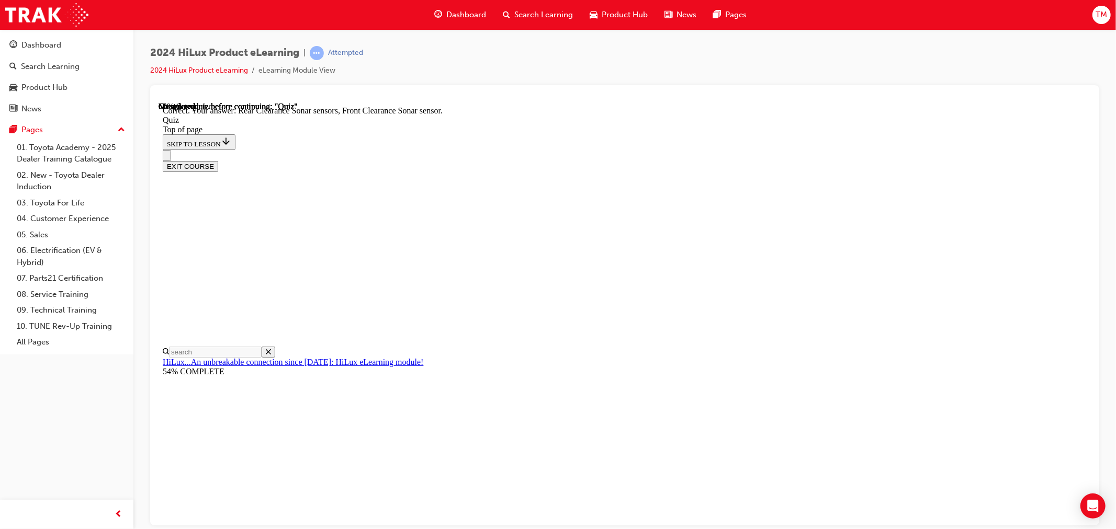
scroll to position [140, 0]
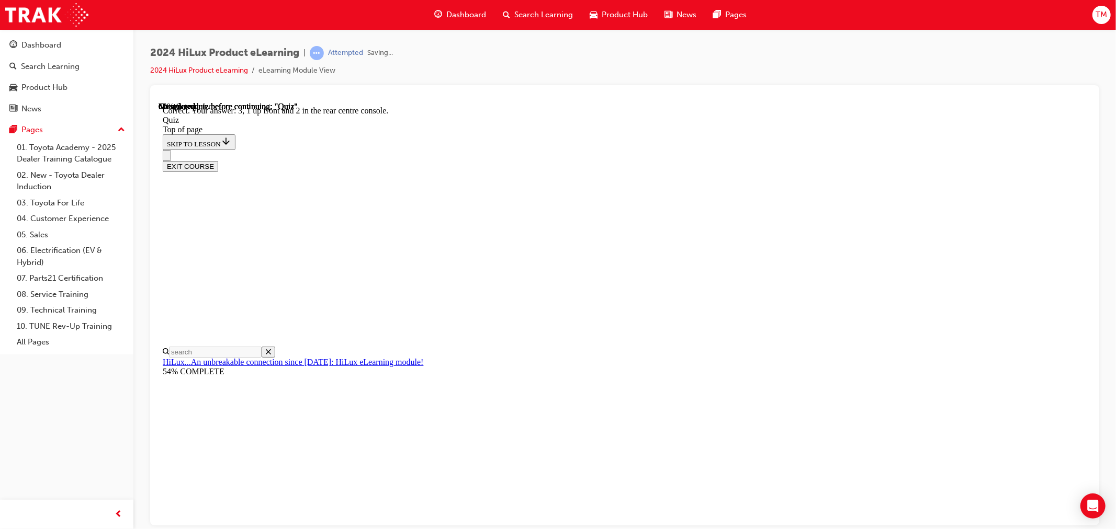
scroll to position [116, 0]
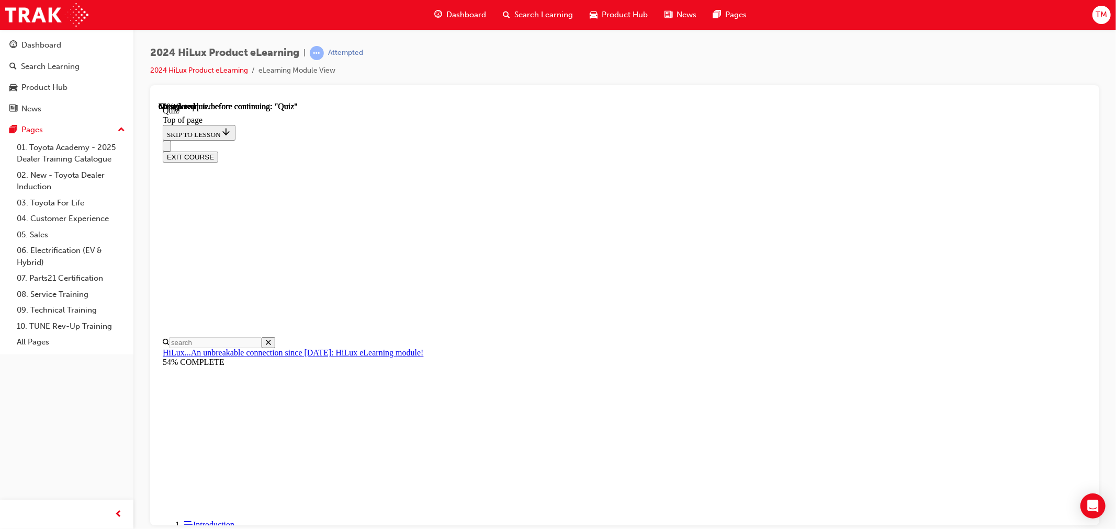
scroll to position [59, 0]
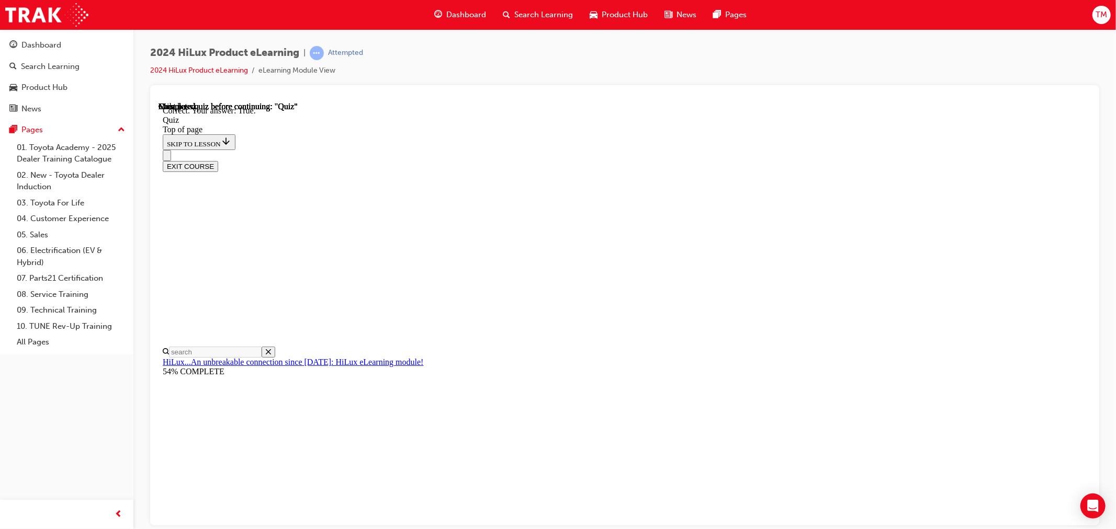
scroll to position [92, 0]
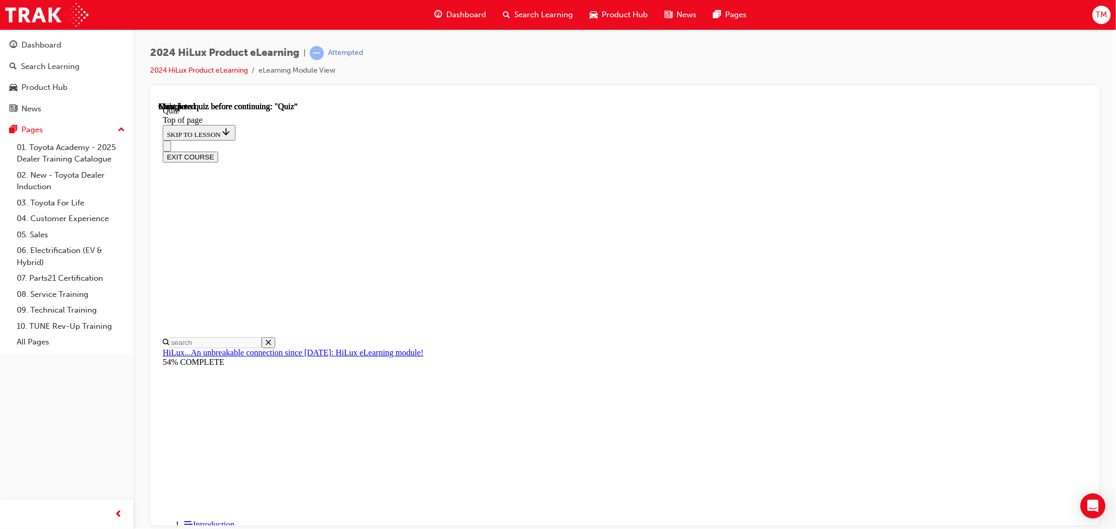
scroll to position [144, 0]
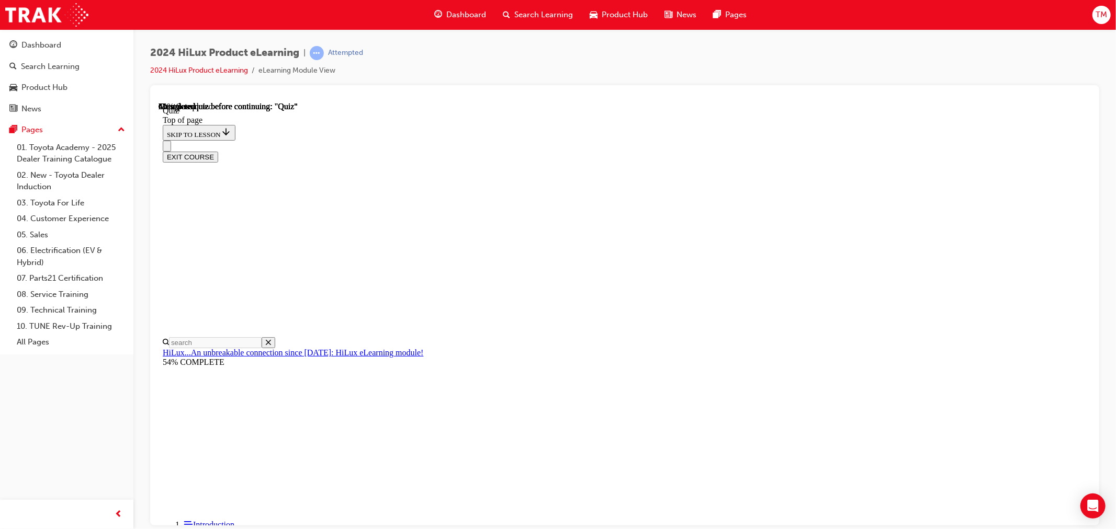
scroll to position [41, 0]
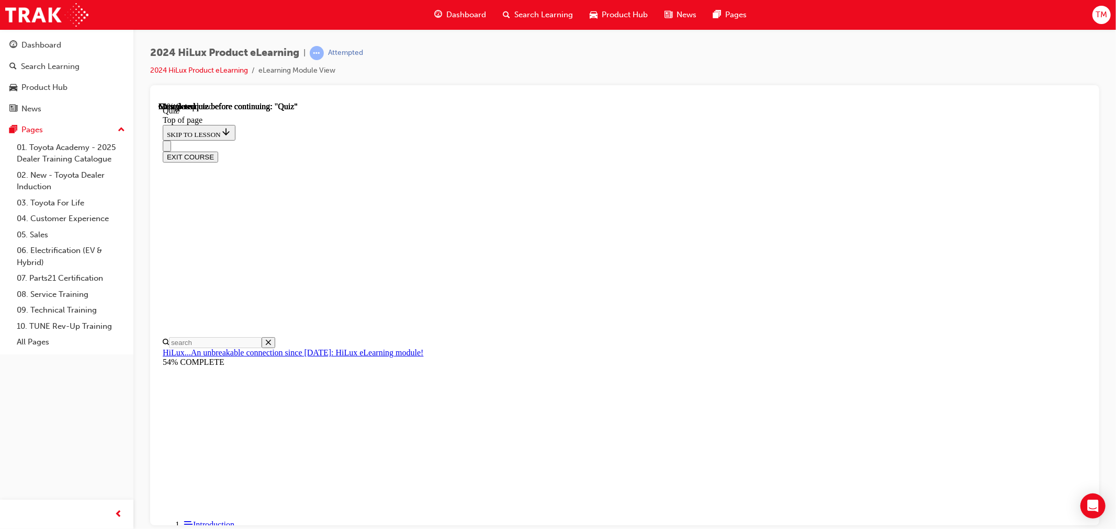
scroll to position [44, 0]
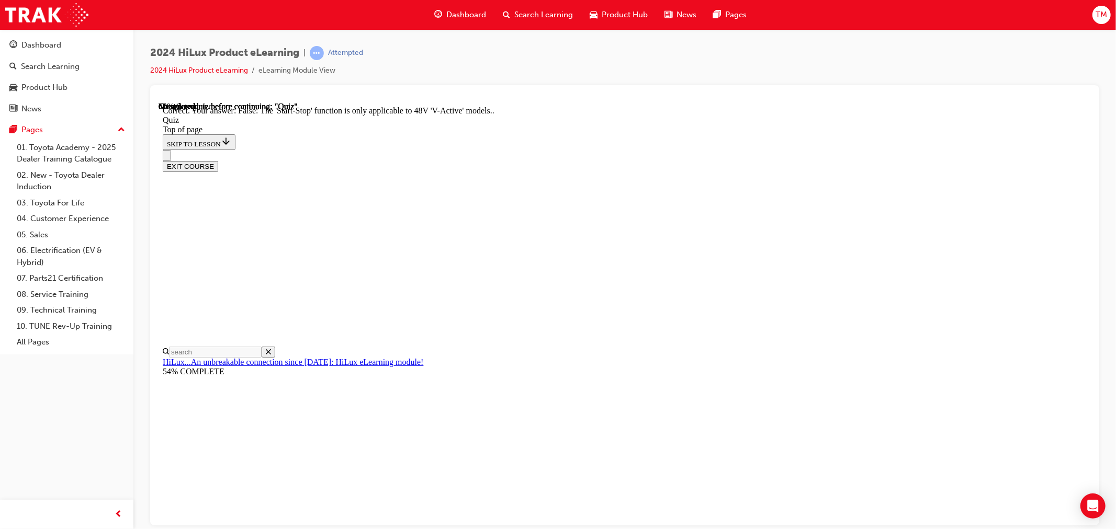
scroll to position [77, 0]
drag, startPoint x: 689, startPoint y: 478, endPoint x: 690, endPoint y: 471, distance: 6.9
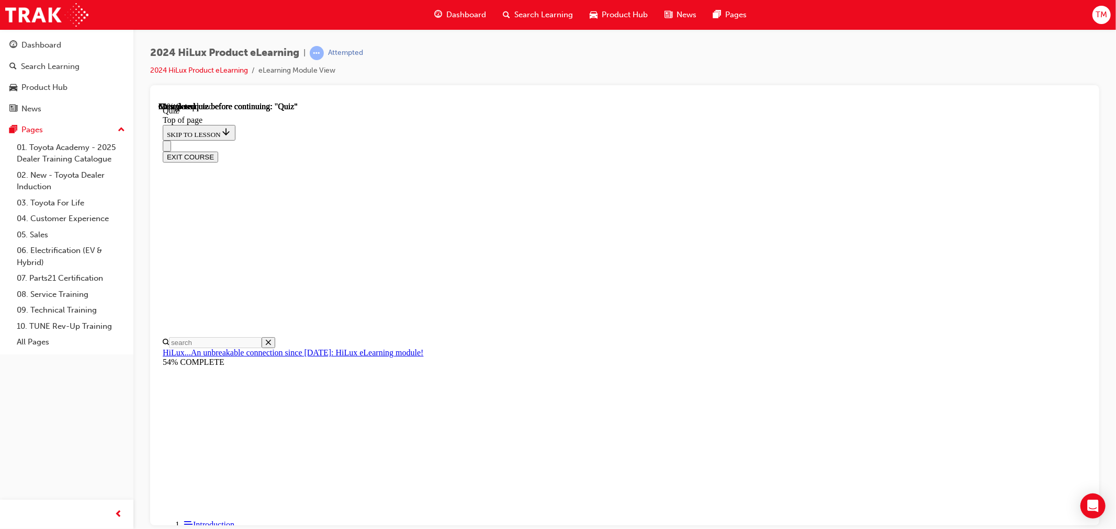
scroll to position [48, 0]
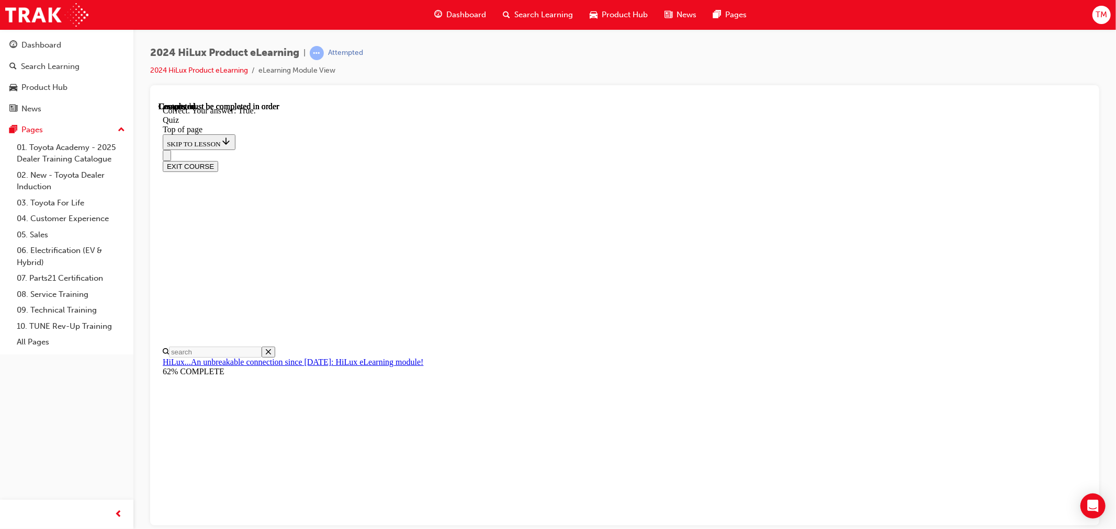
scroll to position [92, 0]
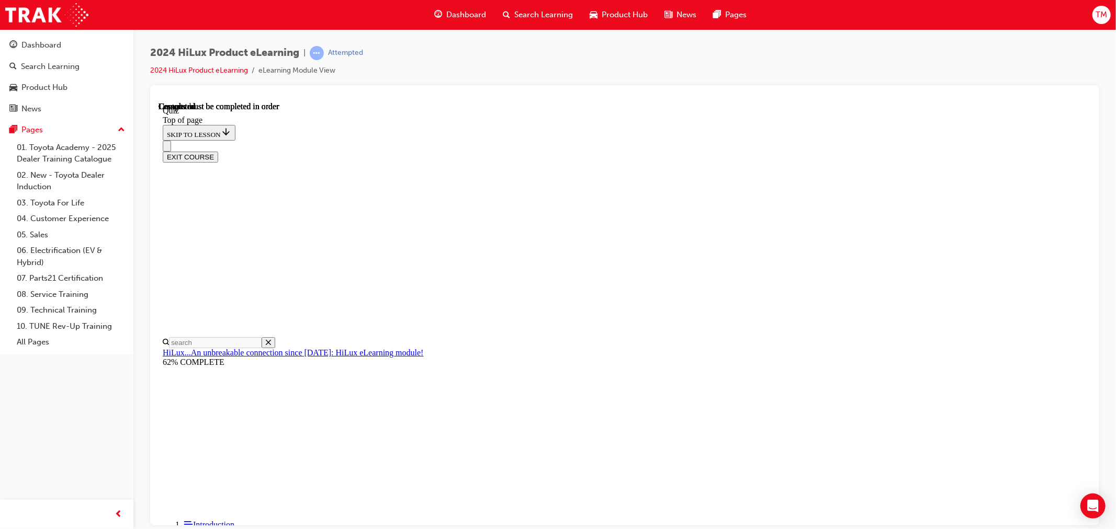
scroll to position [144, 0]
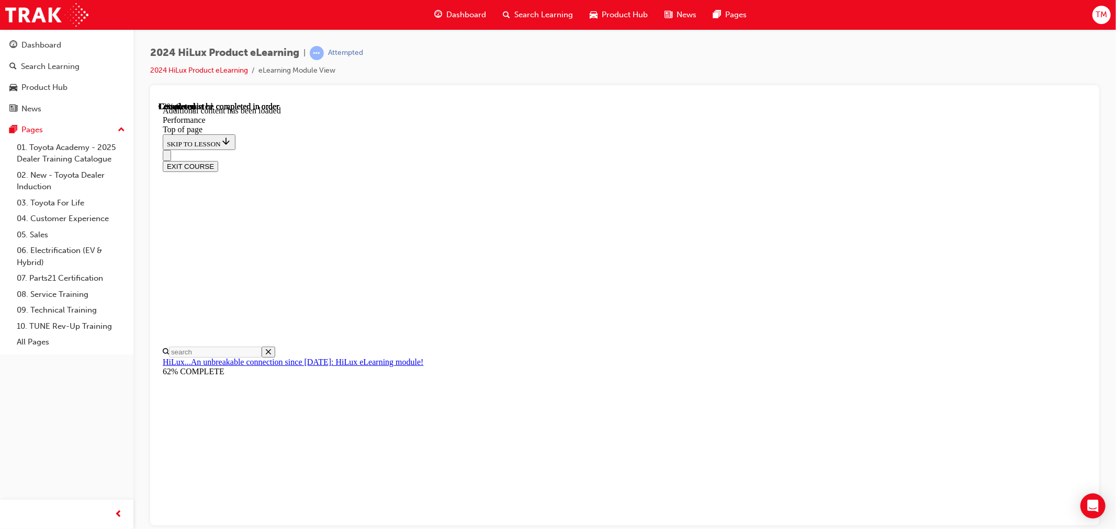
scroll to position [887, 0]
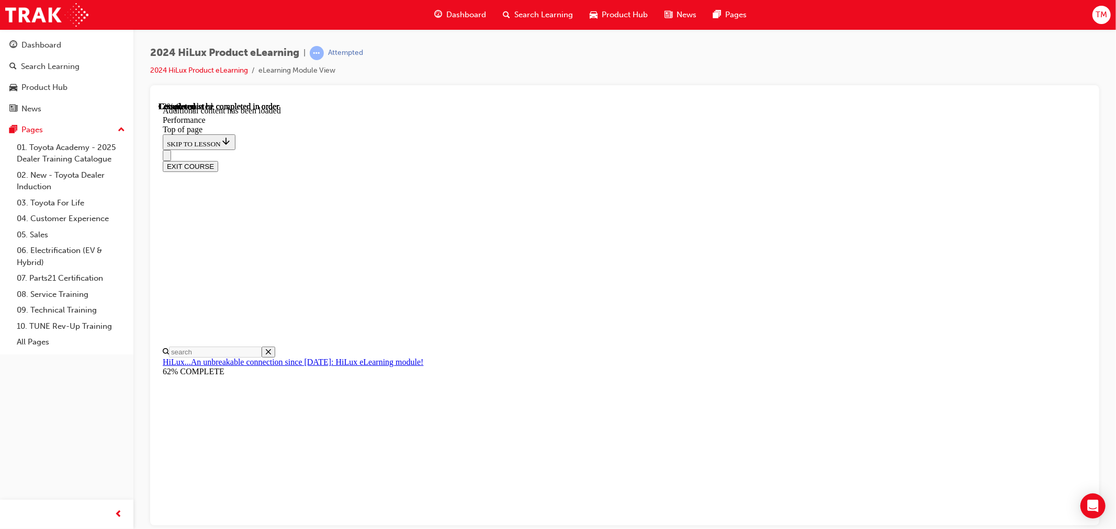
drag, startPoint x: 574, startPoint y: 464, endPoint x: 652, endPoint y: 435, distance: 83.6
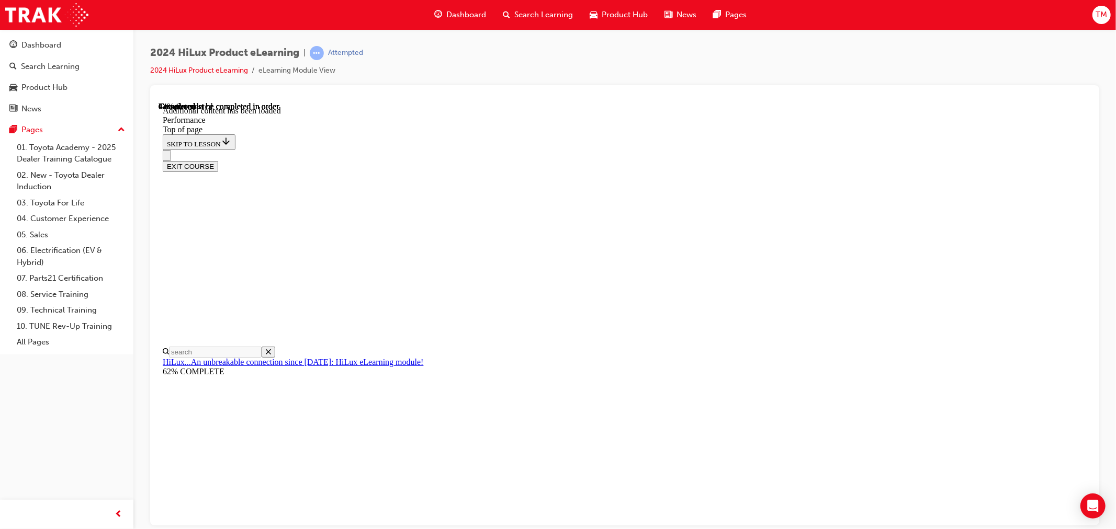
scroll to position [4135, 0]
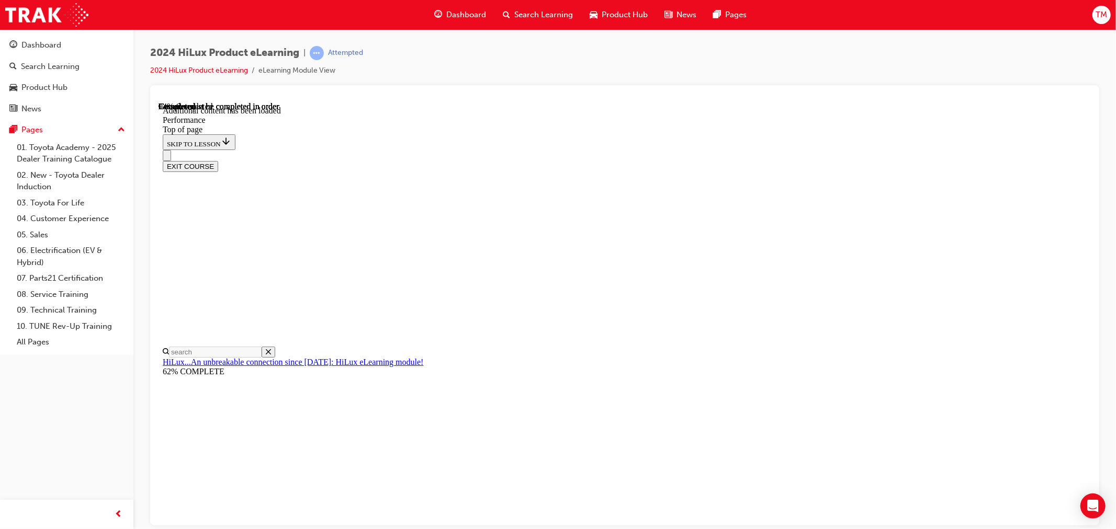
scroll to position [7371, 0]
drag, startPoint x: 692, startPoint y: 503, endPoint x: 807, endPoint y: 474, distance: 118.6
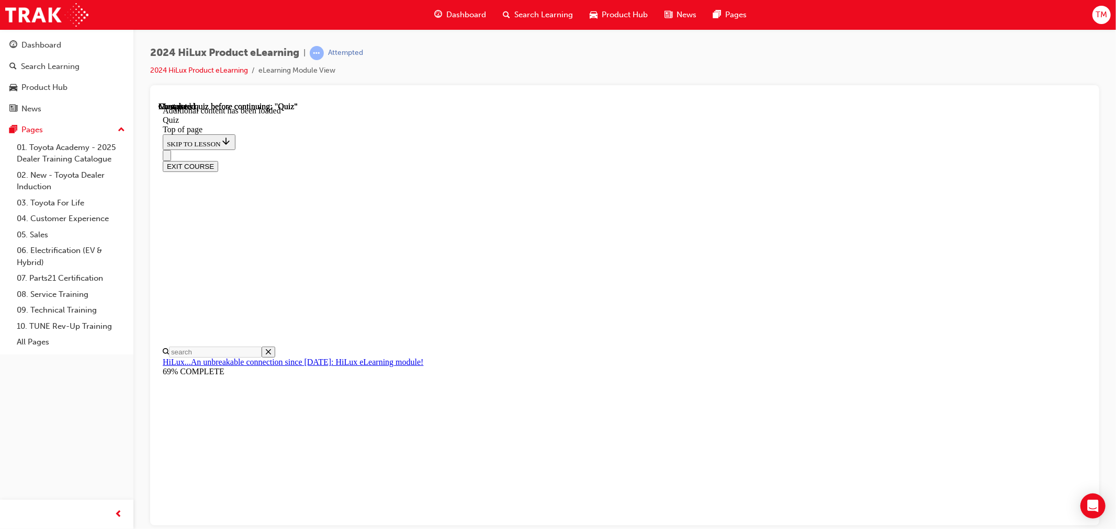
scroll to position [32, 0]
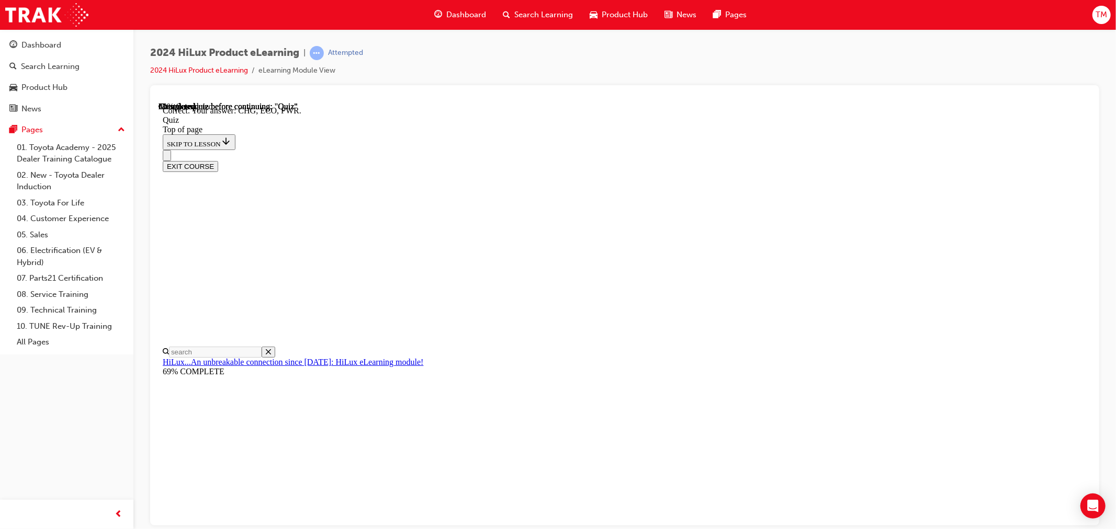
scroll to position [291, 0]
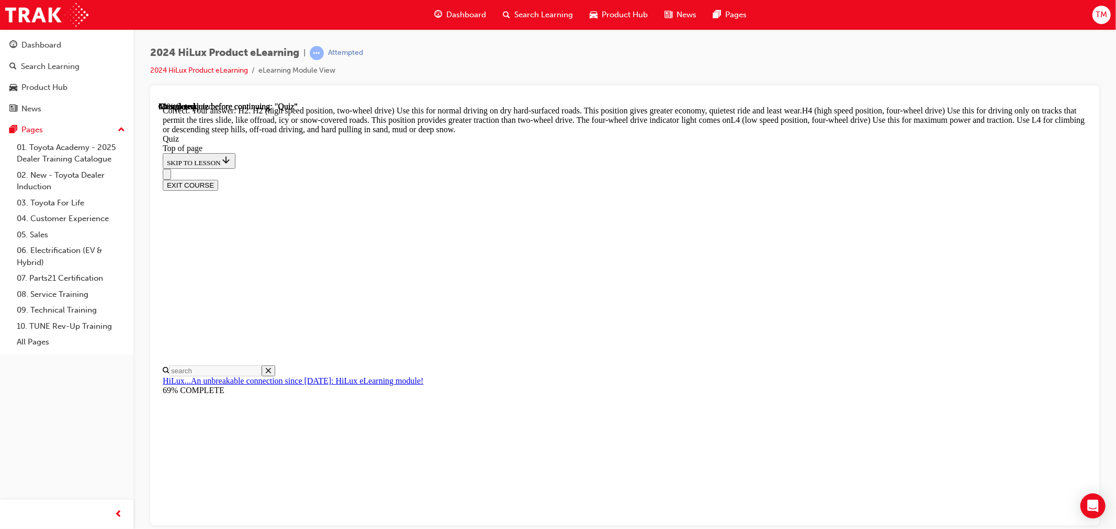
scroll to position [321, 0]
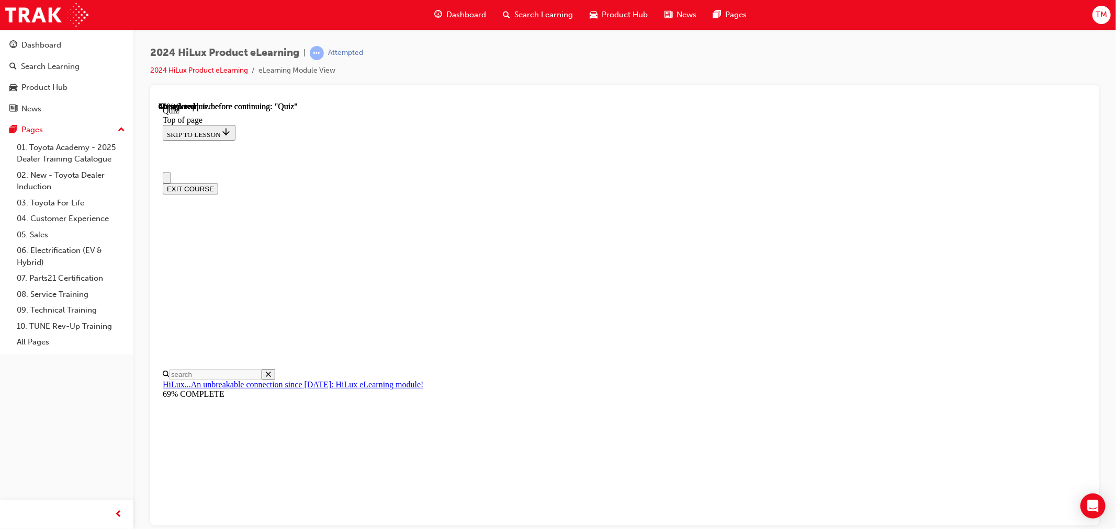
drag, startPoint x: 573, startPoint y: 429, endPoint x: 793, endPoint y: 409, distance: 221.2
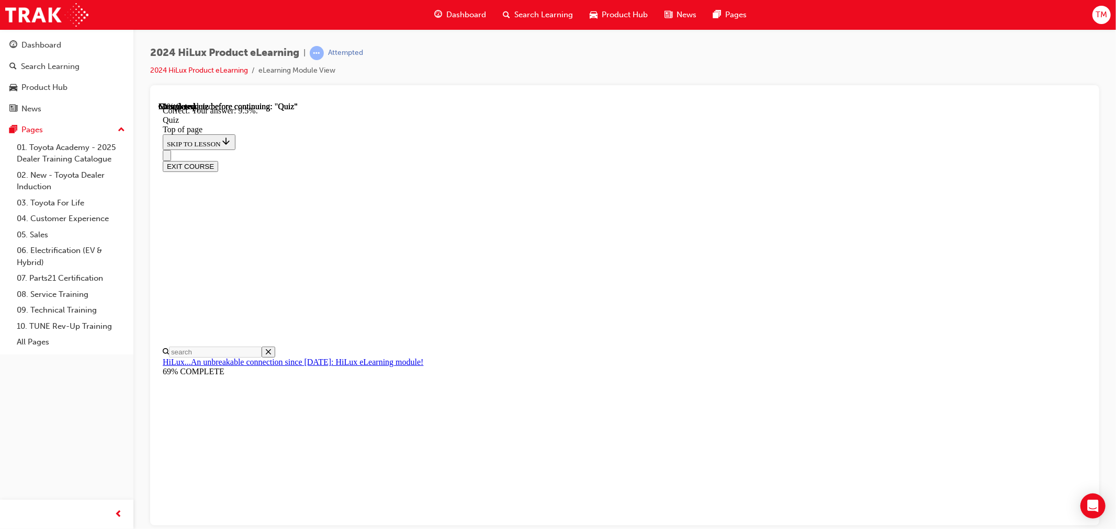
scroll to position [194, 0]
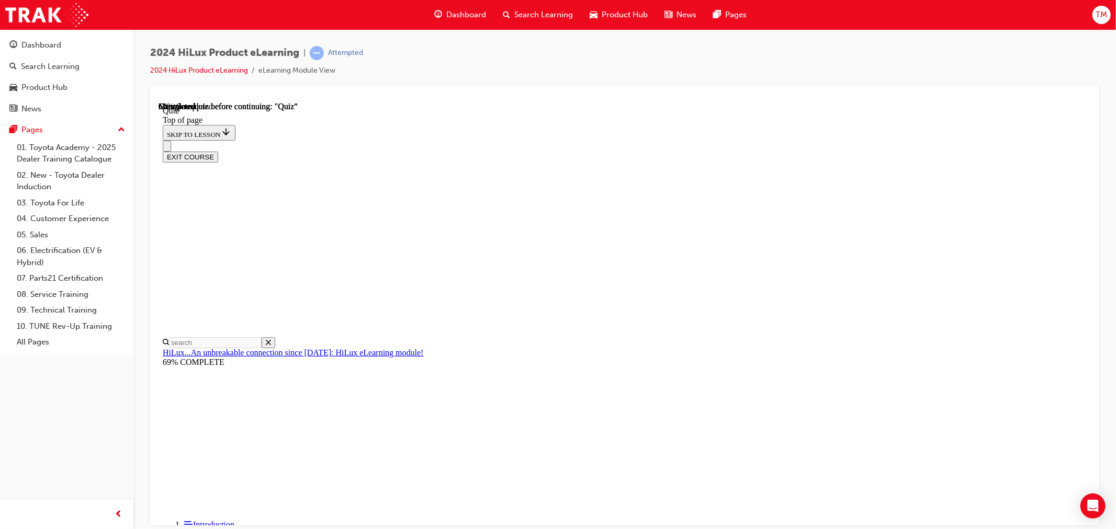
scroll to position [58, 0]
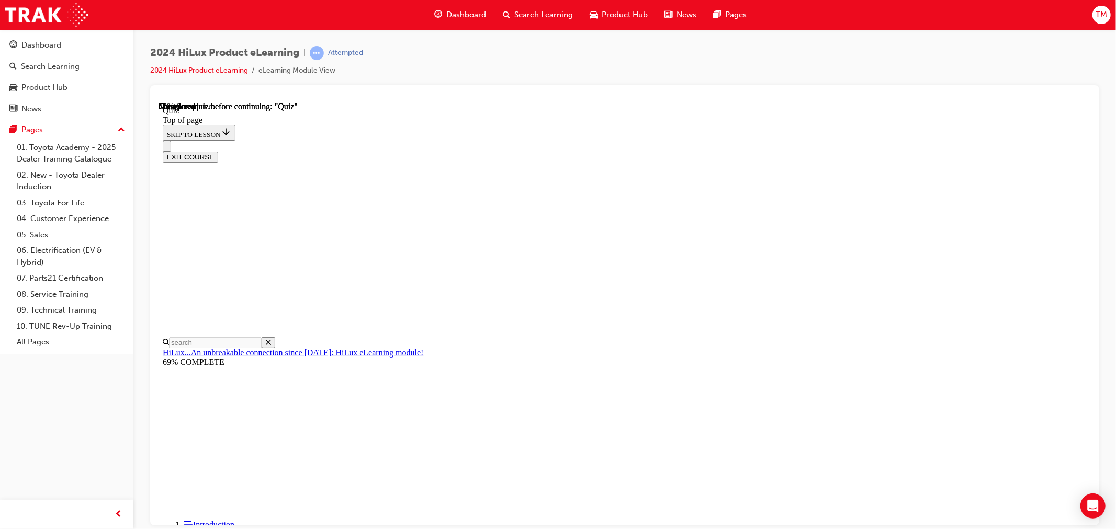
scroll to position [41, 0]
drag, startPoint x: 676, startPoint y: 425, endPoint x: 683, endPoint y: 417, distance: 9.6
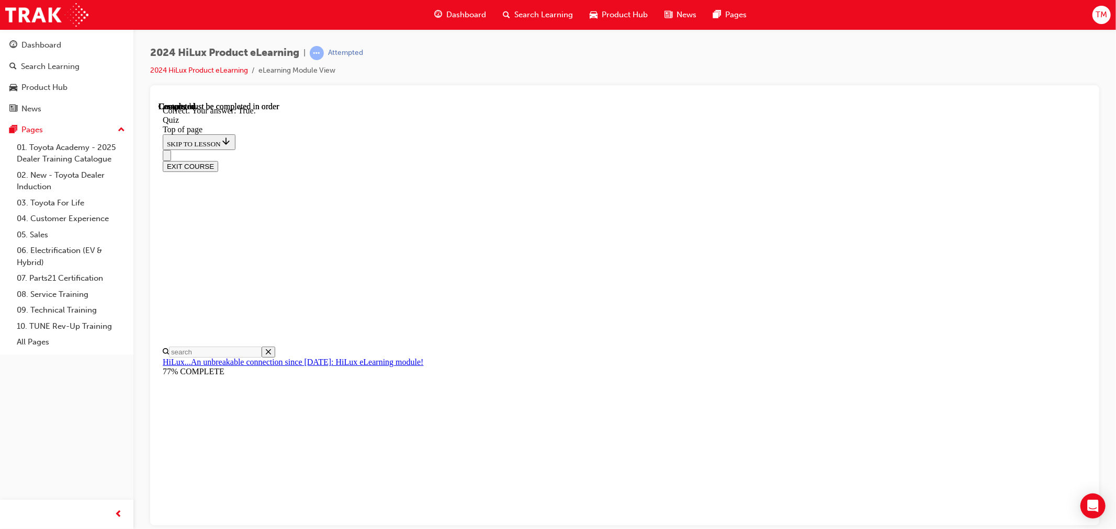
scroll to position [74, 0]
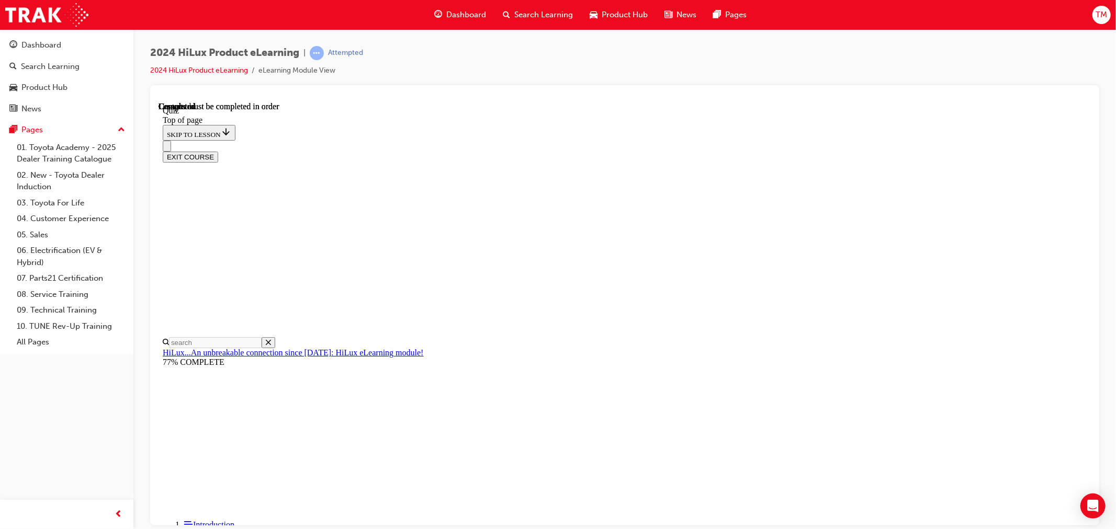
scroll to position [144, 0]
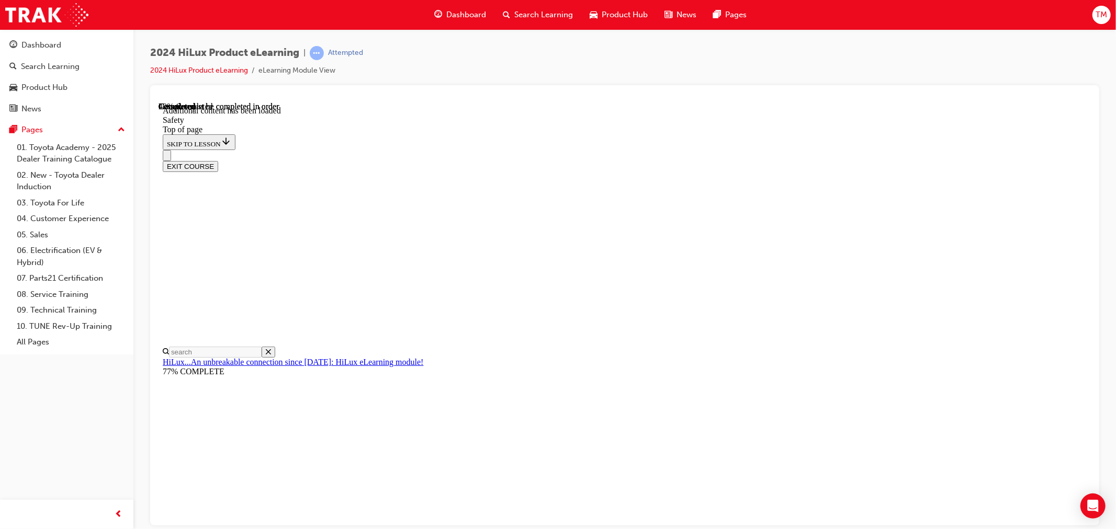
scroll to position [503, 0]
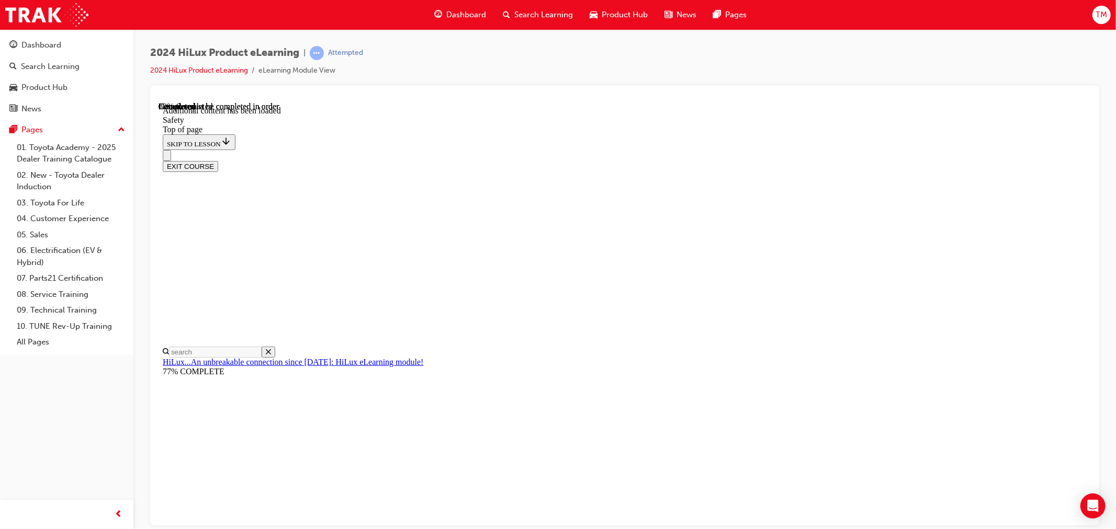
scroll to position [2201, 0]
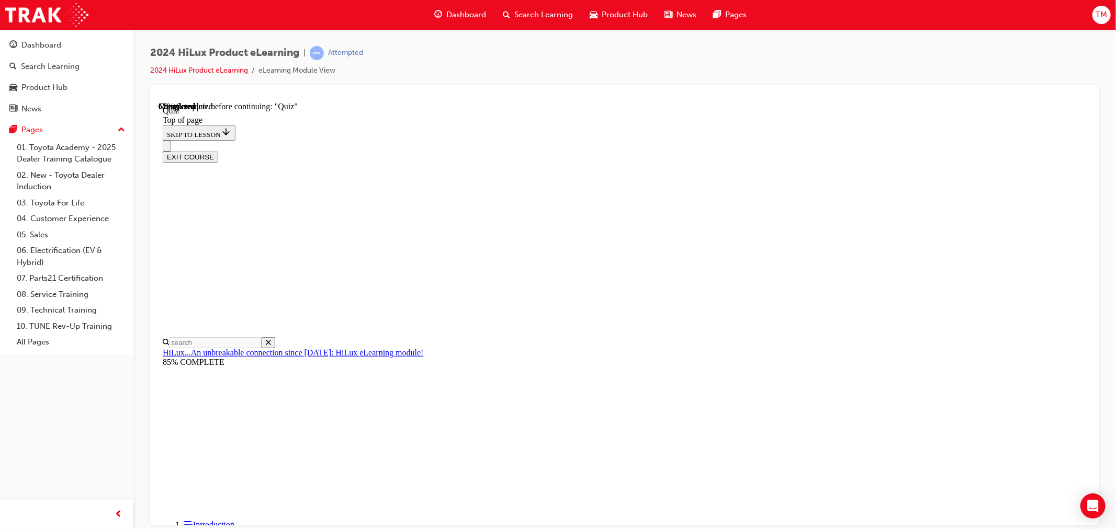
scroll to position [63, 0]
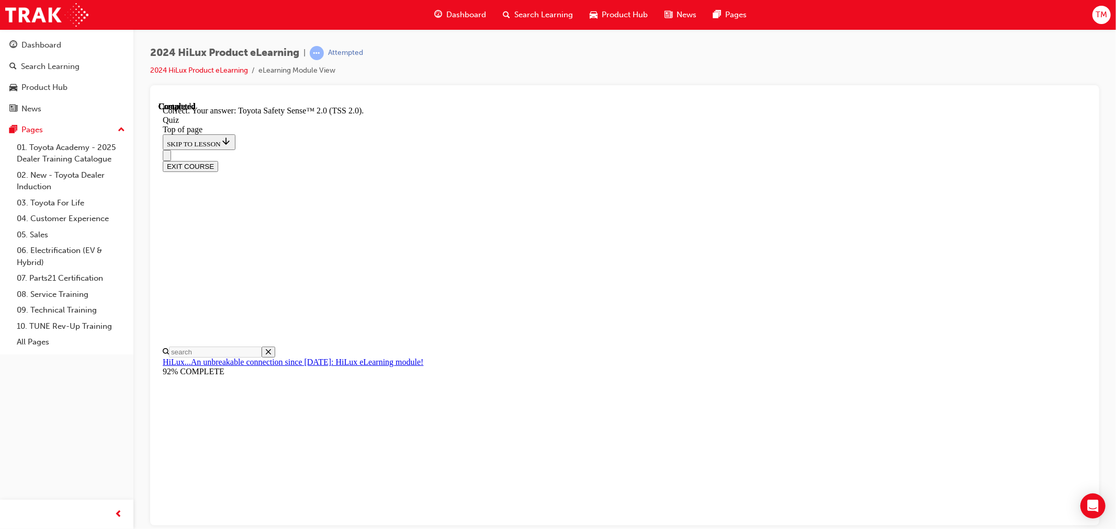
scroll to position [118, 0]
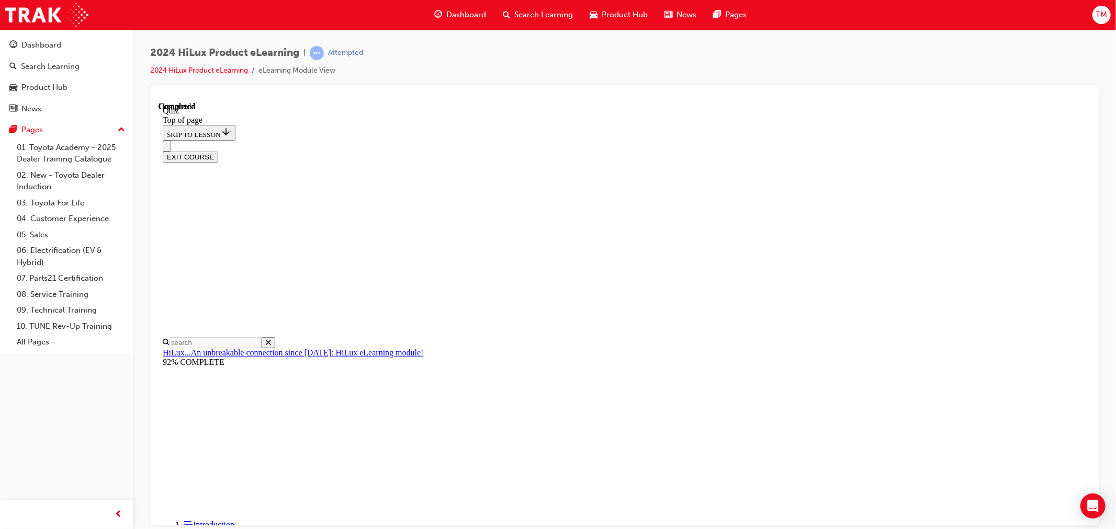
scroll to position [144, 0]
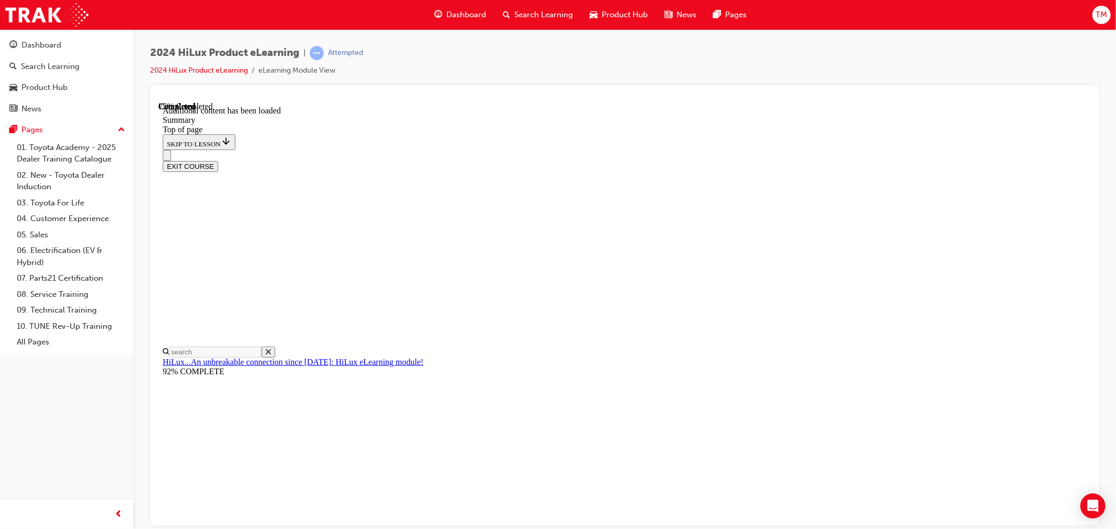
scroll to position [990, 0]
click at [527, 16] on span "Search Learning" at bounding box center [543, 15] width 59 height 12
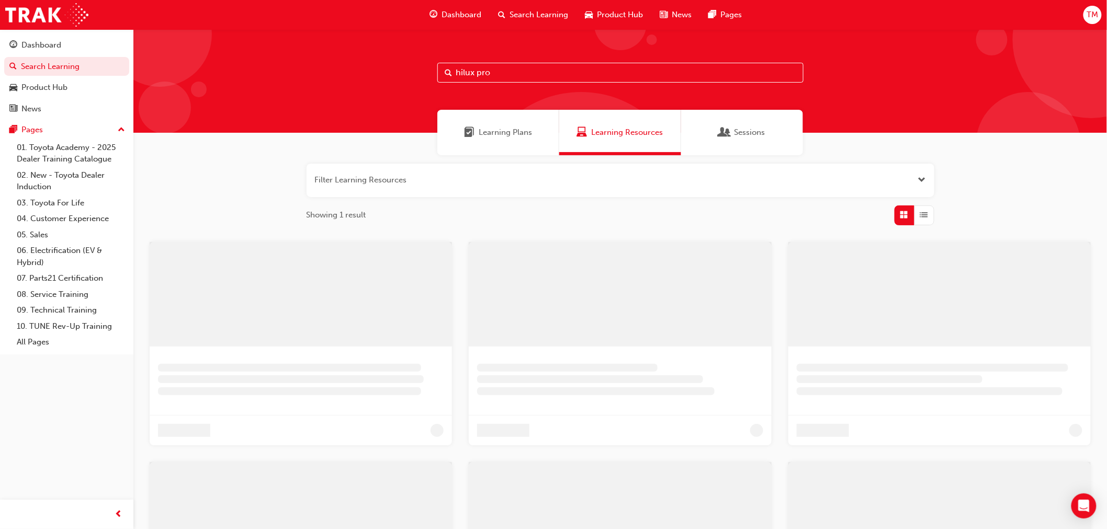
drag, startPoint x: 506, startPoint y: 72, endPoint x: 330, endPoint y: 64, distance: 177.0
click at [330, 64] on div "hilux pro" at bounding box center [619, 81] width 973 height 104
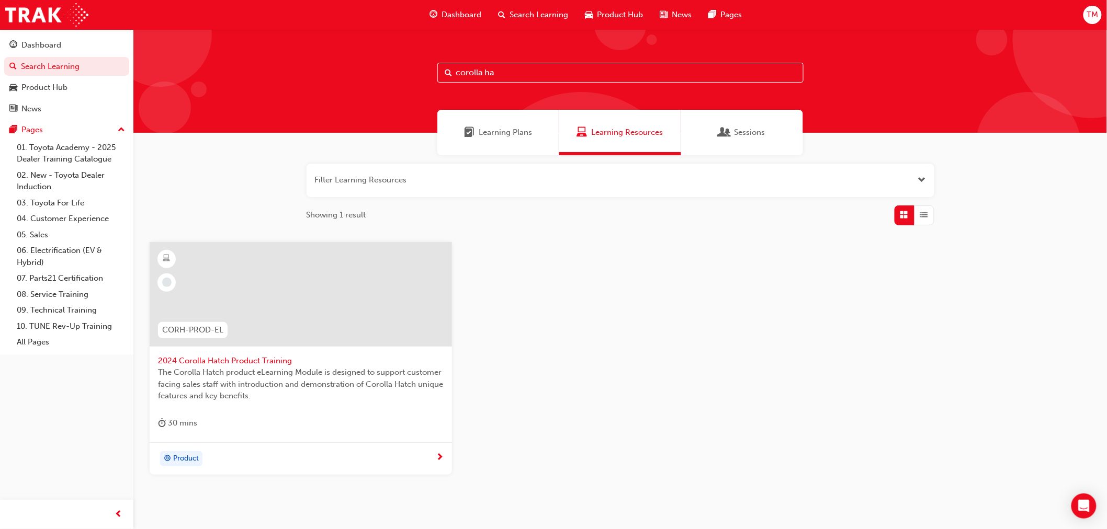
type input "corolla ha"
click at [212, 362] on span "2024 Corolla Hatch Product Training" at bounding box center [301, 361] width 286 height 12
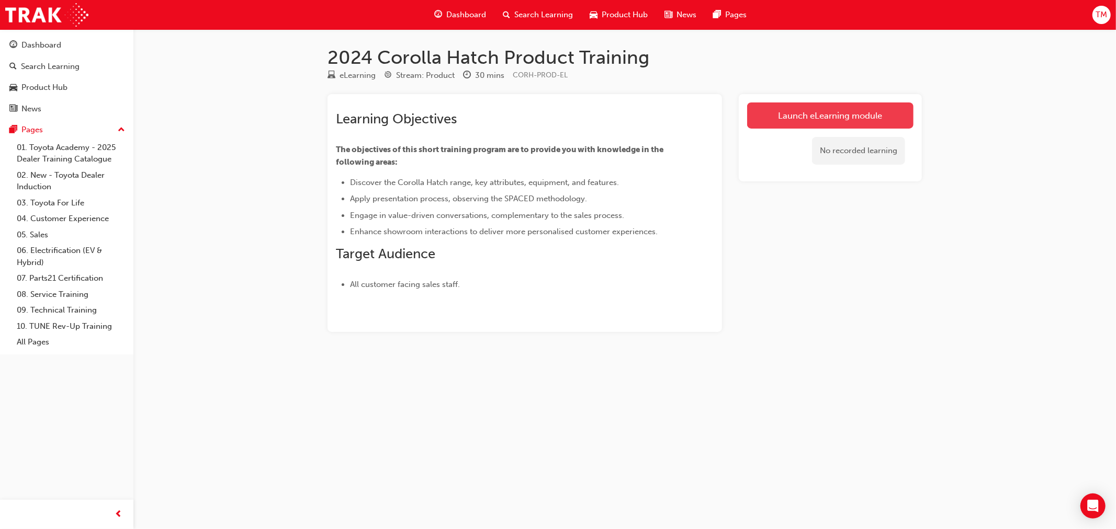
click at [799, 116] on link "Launch eLearning module" at bounding box center [830, 116] width 166 height 26
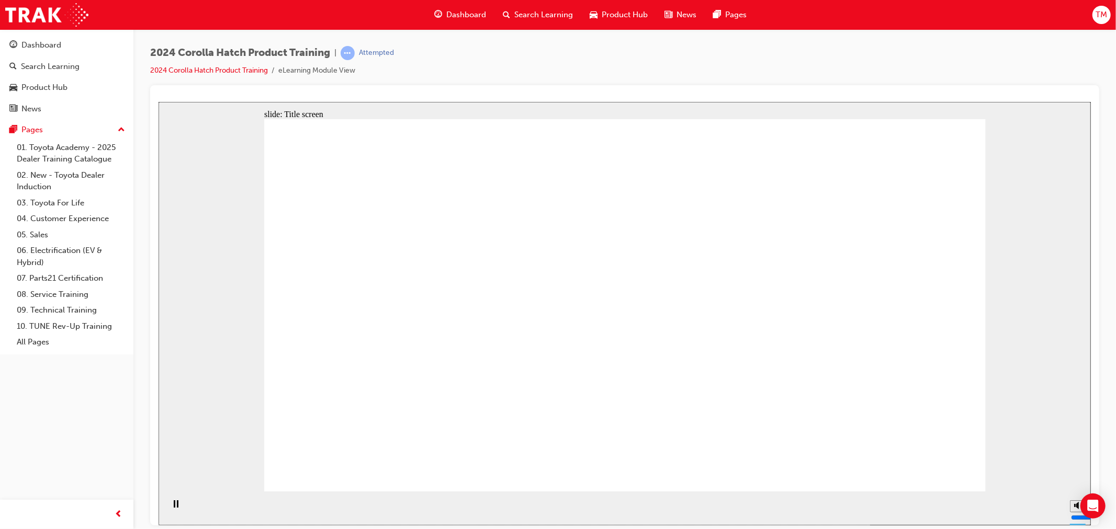
drag, startPoint x: 905, startPoint y: 474, endPoint x: 910, endPoint y: 466, distance: 9.4
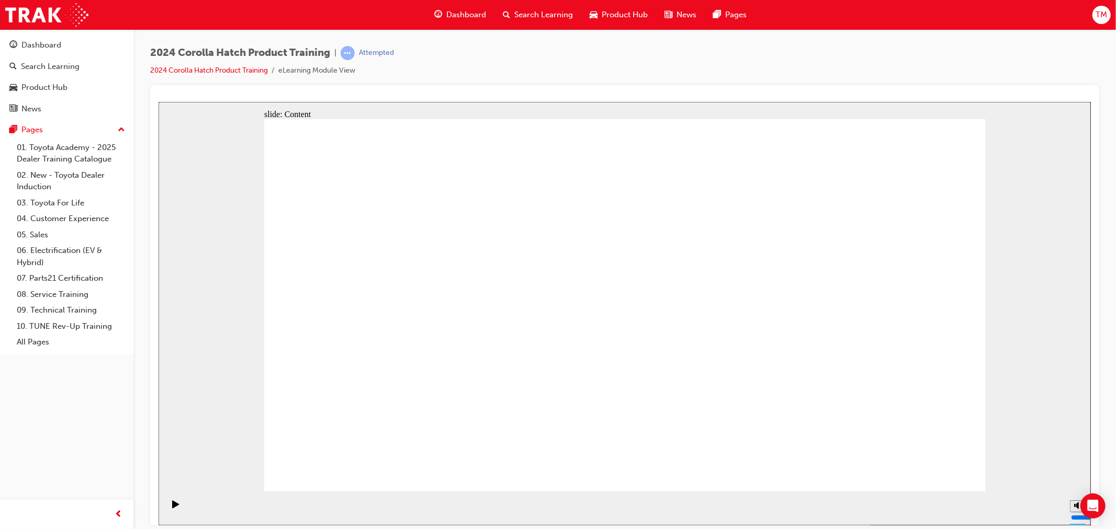
drag, startPoint x: 923, startPoint y: 455, endPoint x: 921, endPoint y: 470, distance: 15.3
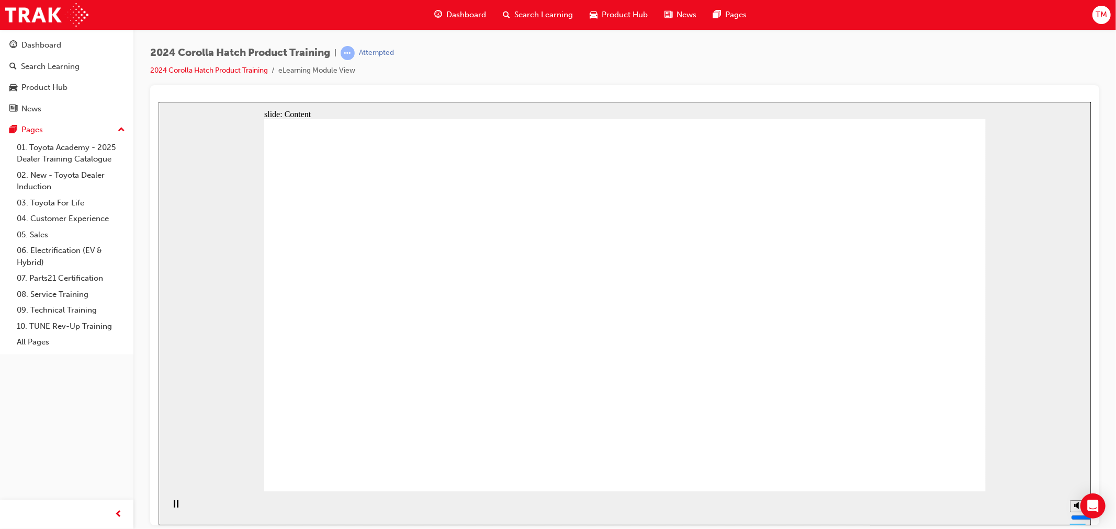
drag, startPoint x: 727, startPoint y: 304, endPoint x: 763, endPoint y: 307, distance: 36.7
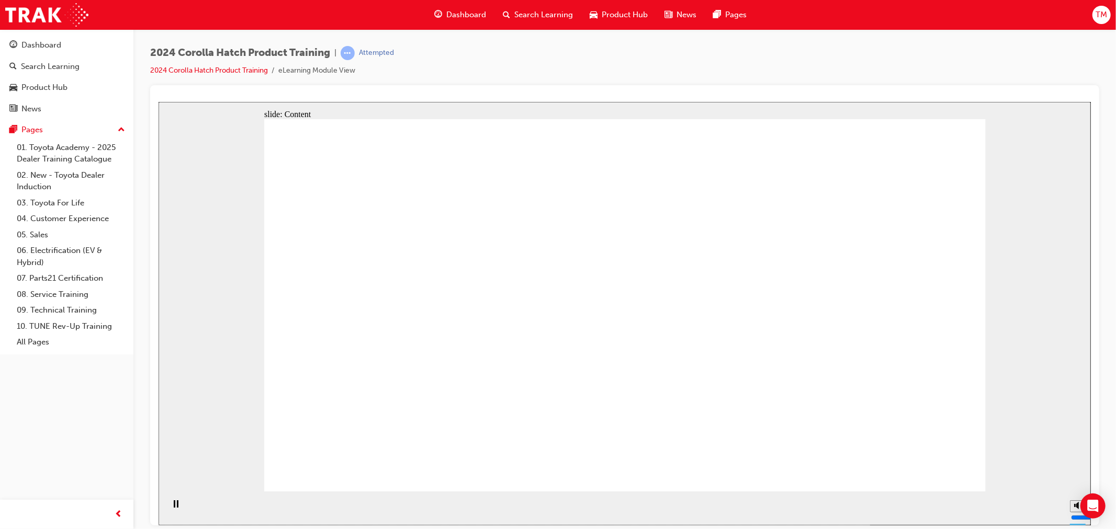
drag, startPoint x: 812, startPoint y: 320, endPoint x: 826, endPoint y: 315, distance: 14.9
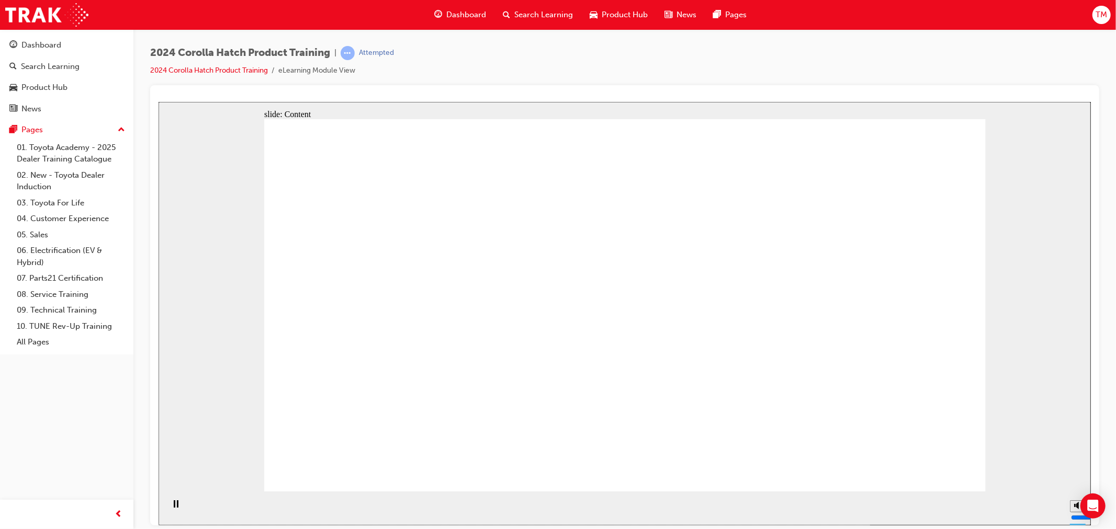
drag, startPoint x: 845, startPoint y: 318, endPoint x: 854, endPoint y: 315, distance: 9.4
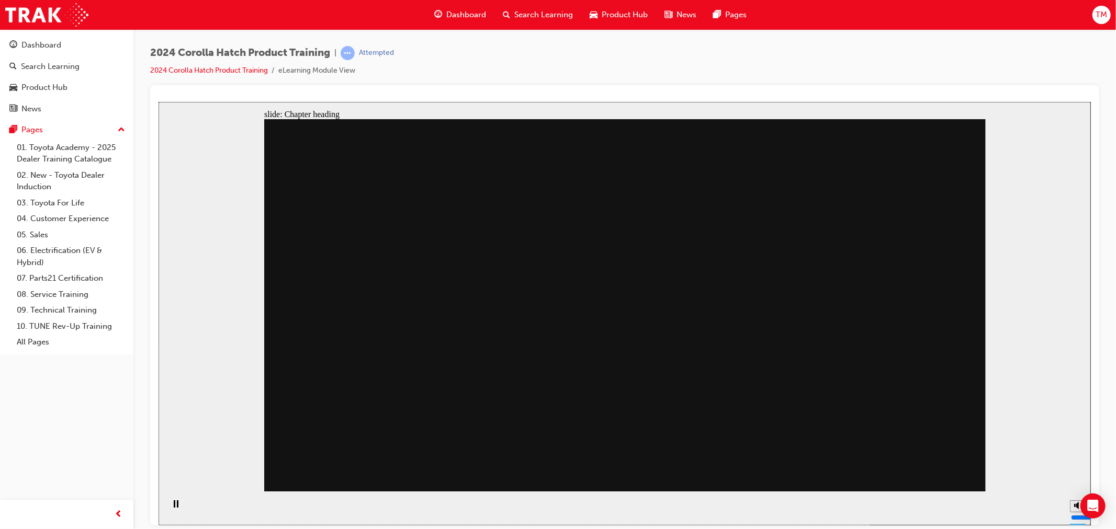
drag, startPoint x: 631, startPoint y: 395, endPoint x: 764, endPoint y: 275, distance: 179.6
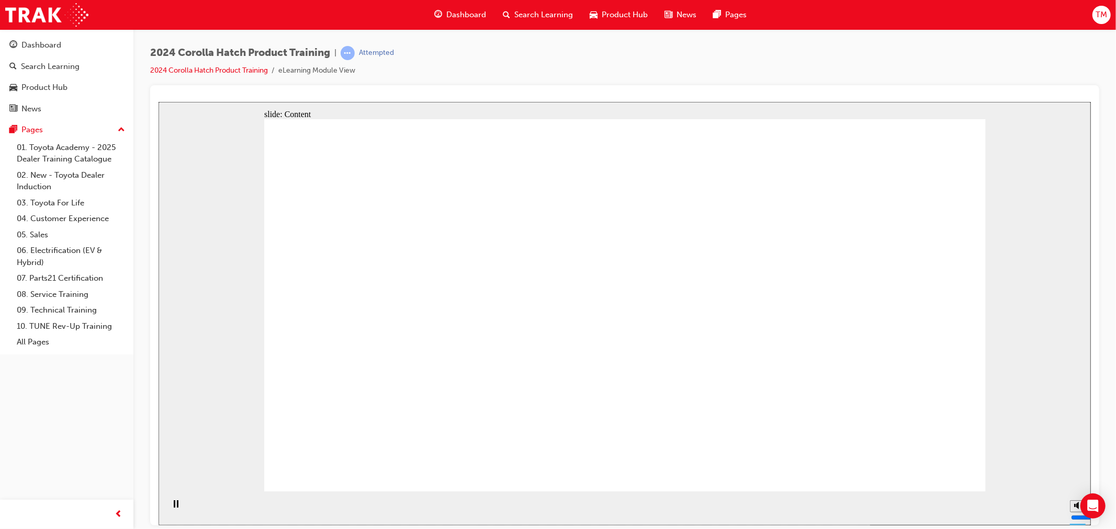
drag, startPoint x: 423, startPoint y: 235, endPoint x: 429, endPoint y: 236, distance: 6.4
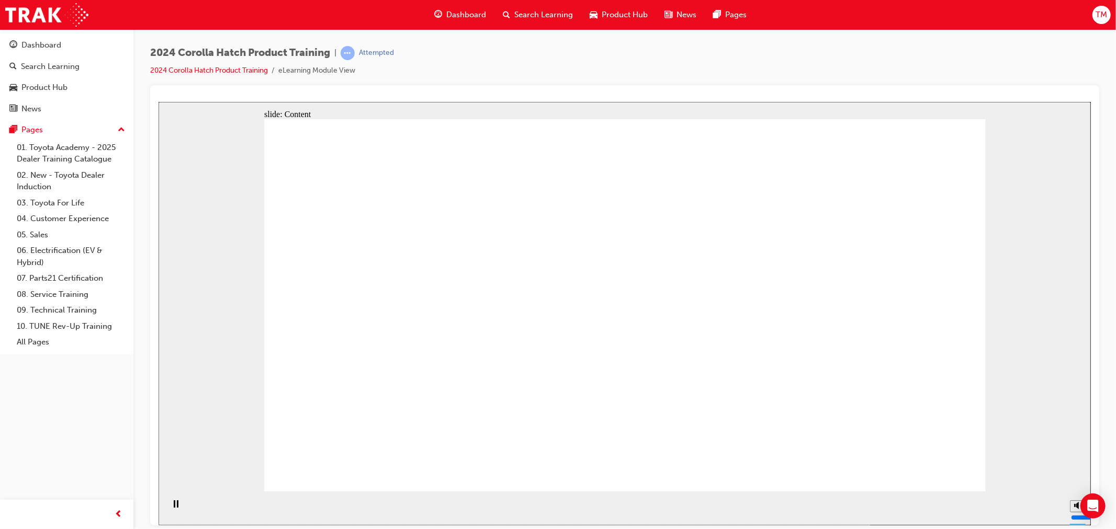
drag, startPoint x: 936, startPoint y: 455, endPoint x: 932, endPoint y: 462, distance: 7.7
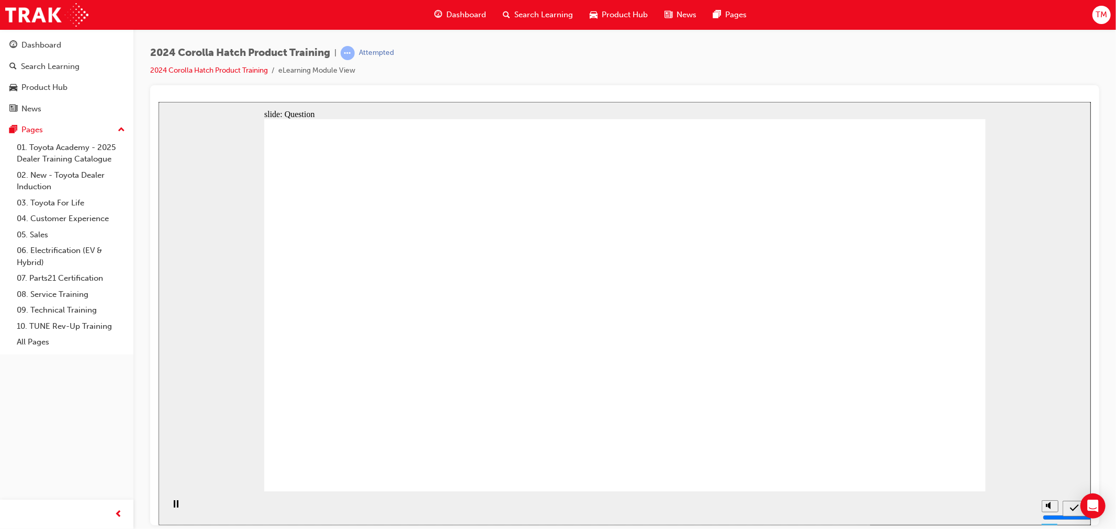
radio input "true"
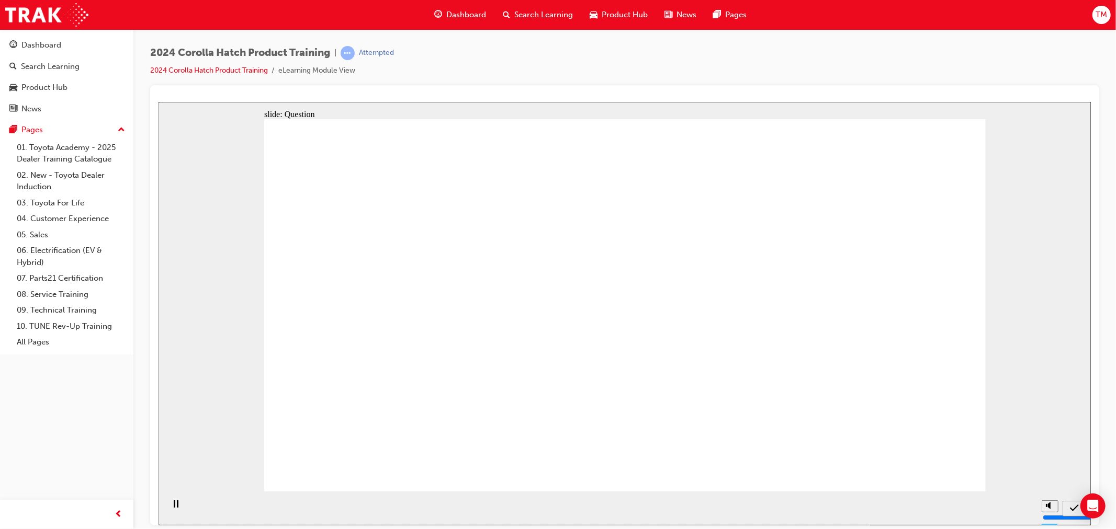
radio input "true"
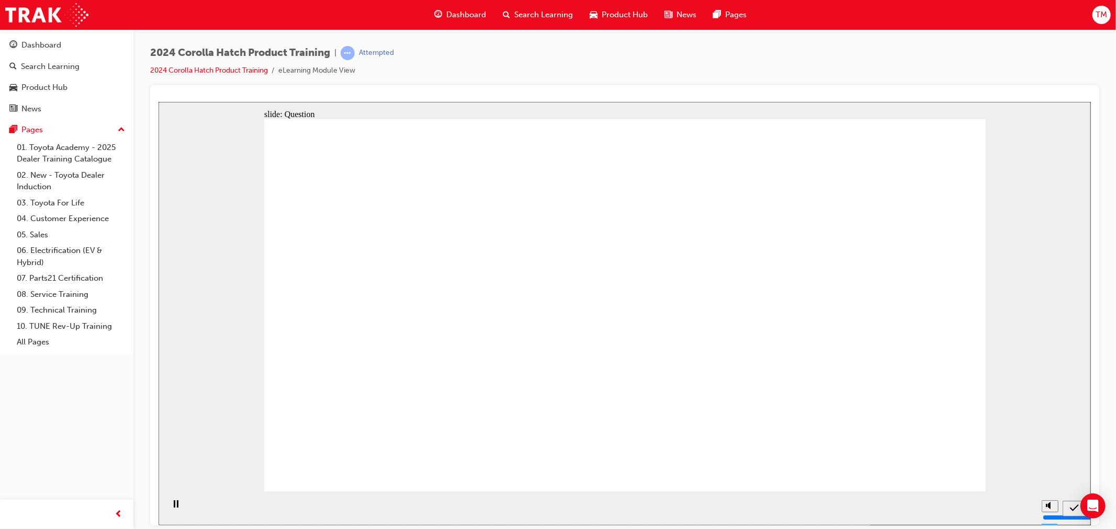
radio input "true"
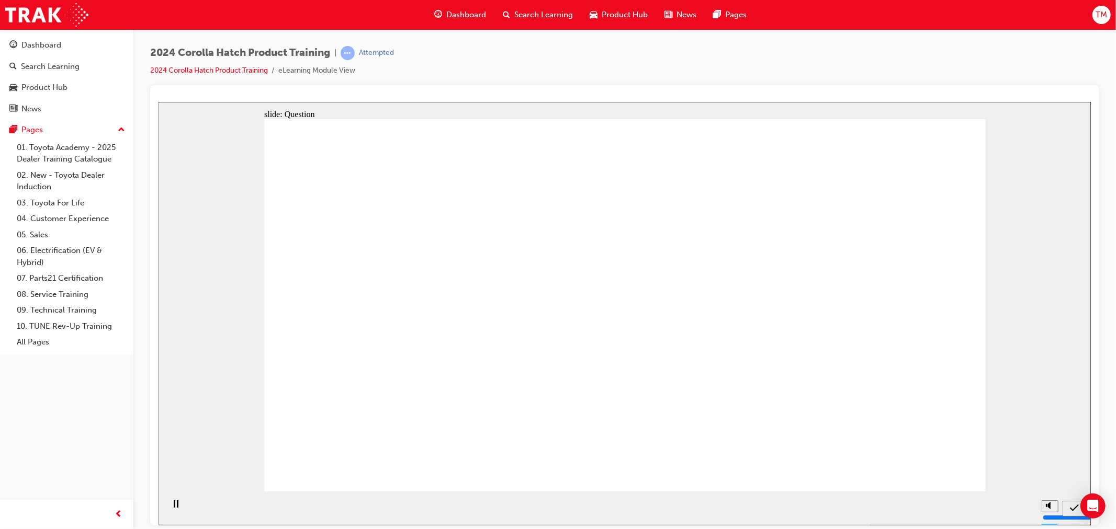
drag, startPoint x: 509, startPoint y: 286, endPoint x: 402, endPoint y: 398, distance: 154.6
drag, startPoint x: 786, startPoint y: 281, endPoint x: 654, endPoint y: 385, distance: 167.6
drag, startPoint x: 623, startPoint y: 292, endPoint x: 750, endPoint y: 401, distance: 166.9
drag, startPoint x: 364, startPoint y: 280, endPoint x: 635, endPoint y: 365, distance: 284.5
drag, startPoint x: 865, startPoint y: 298, endPoint x: 890, endPoint y: 389, distance: 93.9
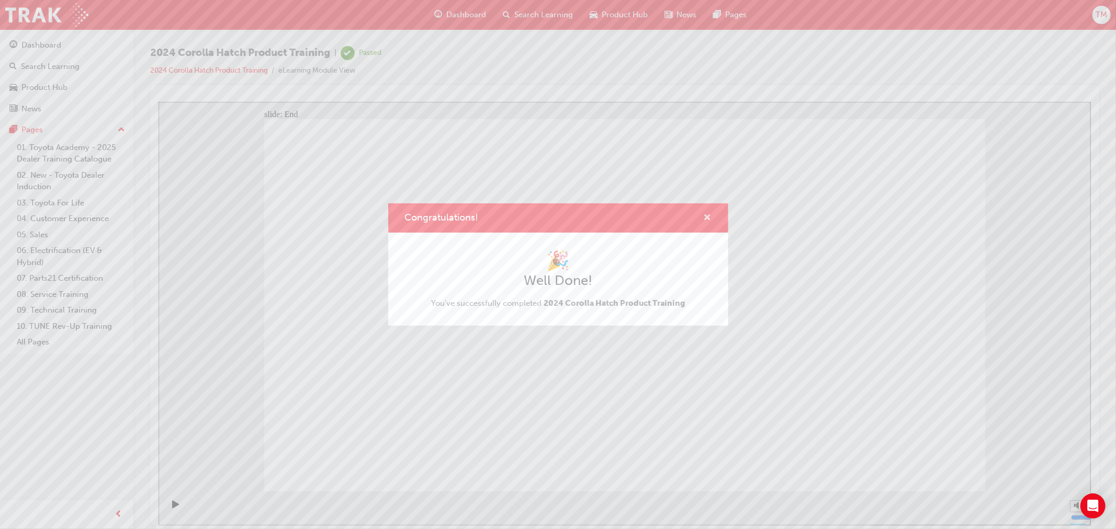
click at [704, 215] on span "cross-icon" at bounding box center [708, 218] width 8 height 9
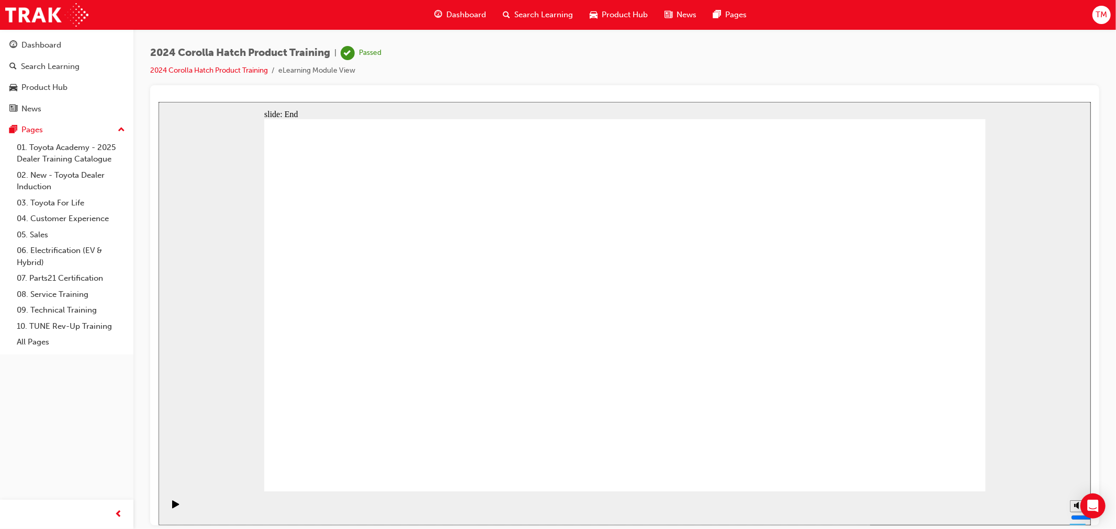
click at [1098, 9] on span "TM" at bounding box center [1101, 15] width 12 height 12
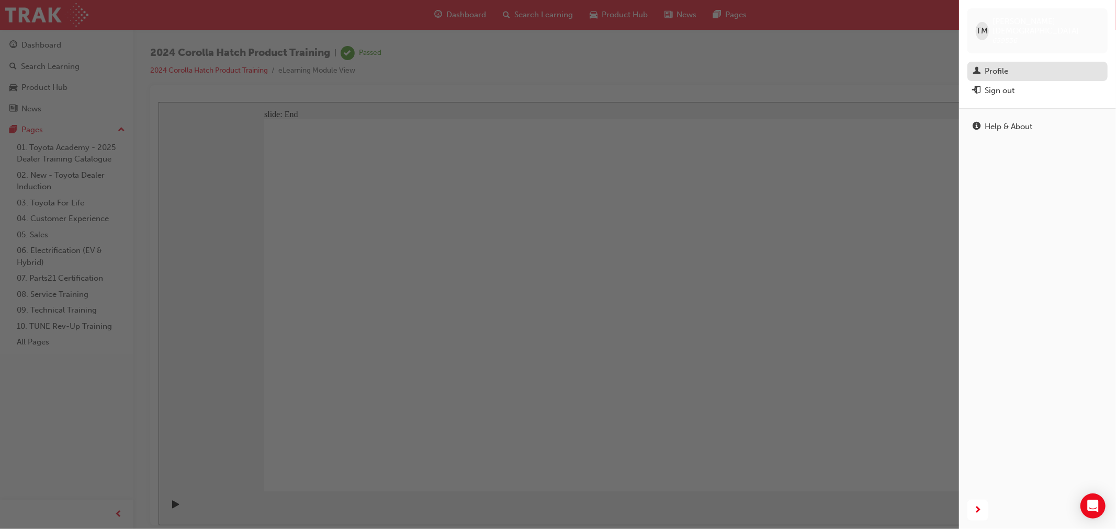
click at [1002, 65] on div "Profile" at bounding box center [996, 71] width 24 height 12
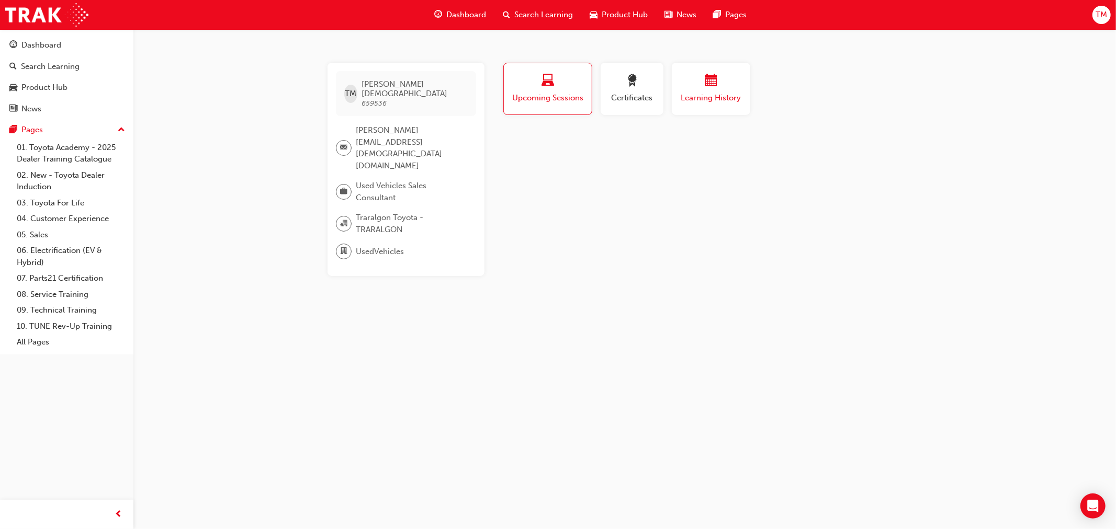
click at [702, 90] on div "Learning History" at bounding box center [710, 89] width 63 height 30
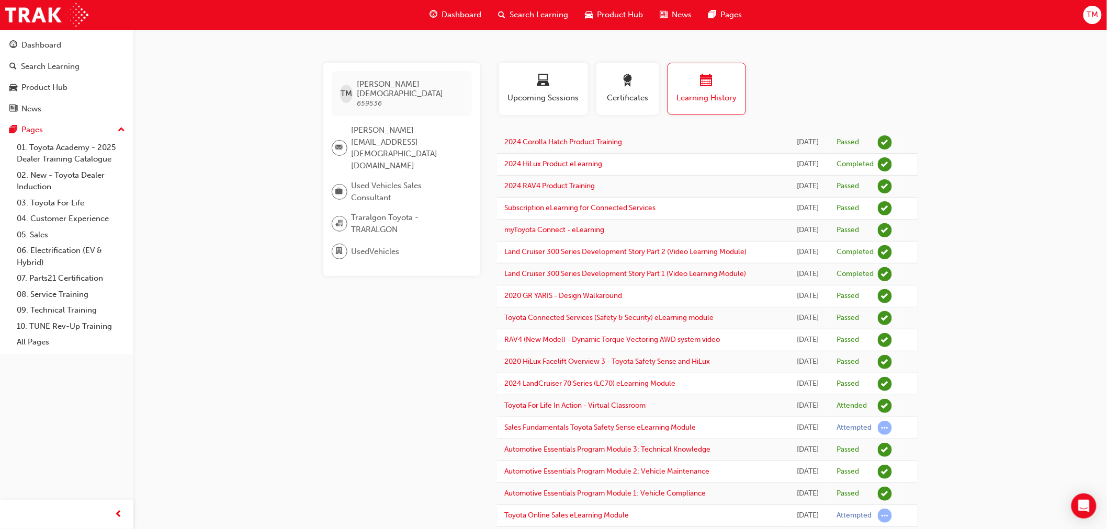
click at [973, 242] on div "TM Tristan Male 659536 tristan.male@traralgontoyota.com.au Used Vehicles Sales …" at bounding box center [553, 375] width 1107 height 751
click at [1087, 14] on span "TM" at bounding box center [1092, 15] width 12 height 12
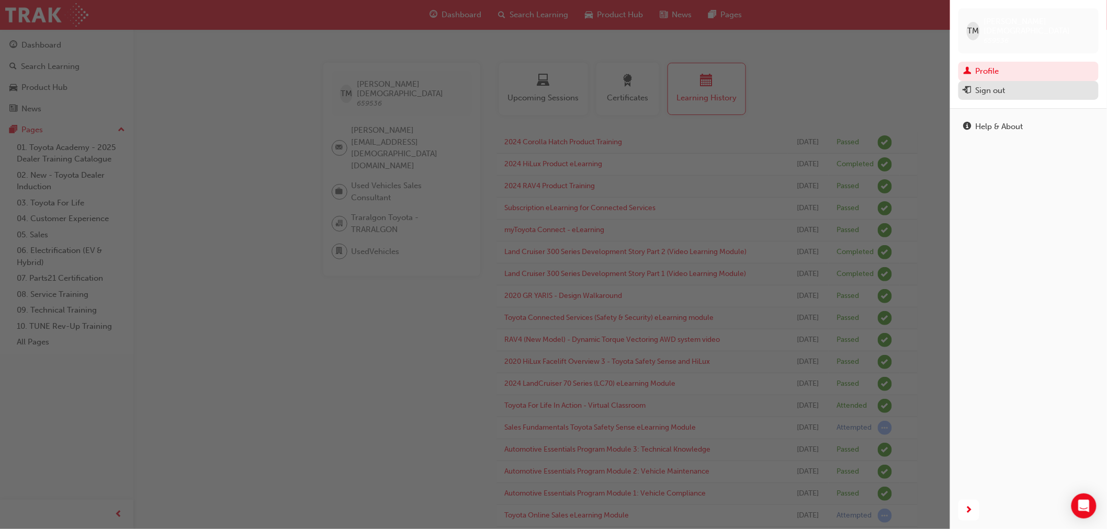
click at [995, 85] on div "Sign out" at bounding box center [991, 91] width 30 height 12
